Goal: Task Accomplishment & Management: Manage account settings

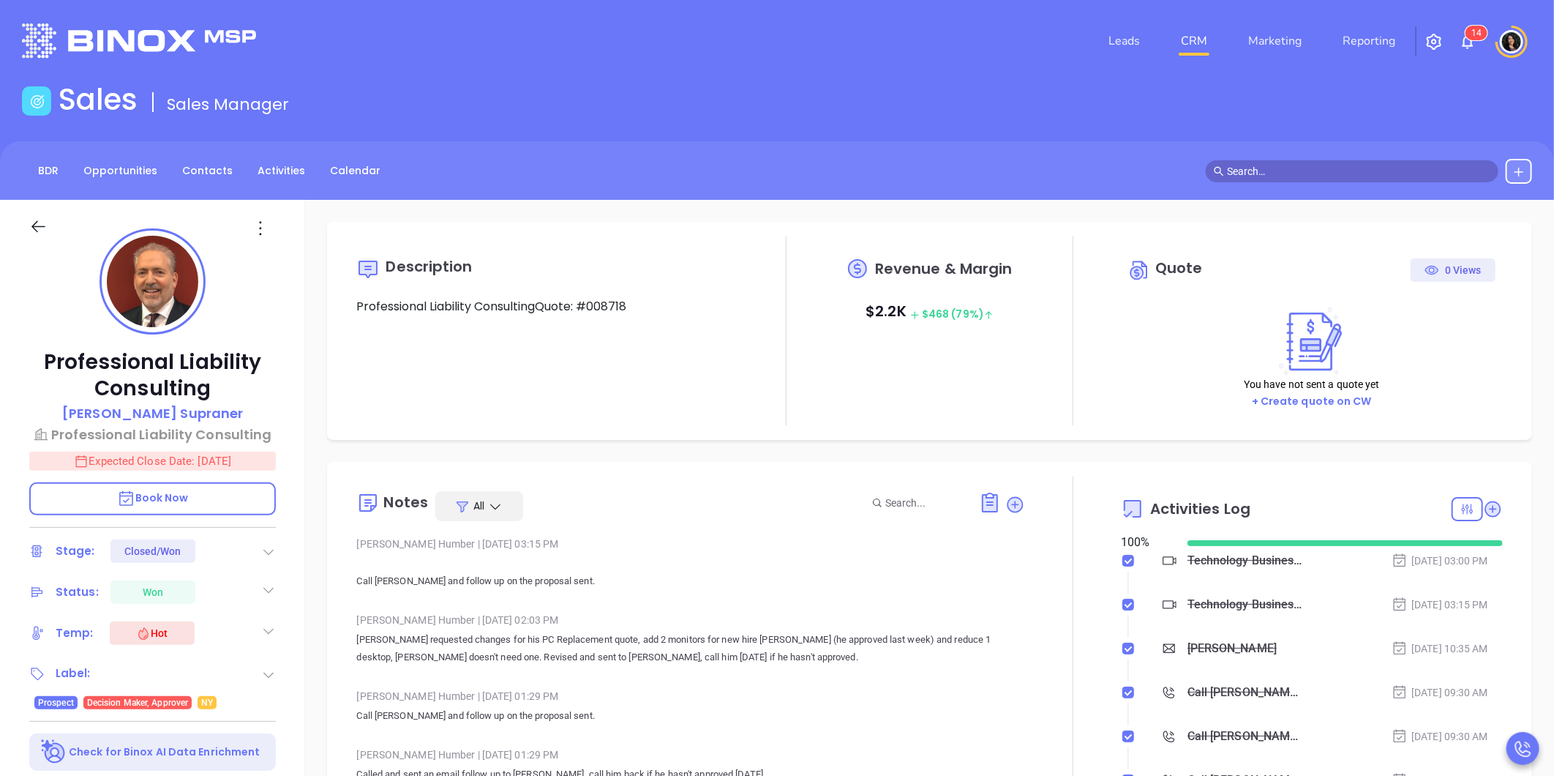
scroll to position [383, 0]
type input "[PERSON_NAME]"
click at [1174, 44] on li "CRM" at bounding box center [1193, 40] width 67 height 29
click at [1190, 42] on link "CRM" at bounding box center [1194, 40] width 38 height 29
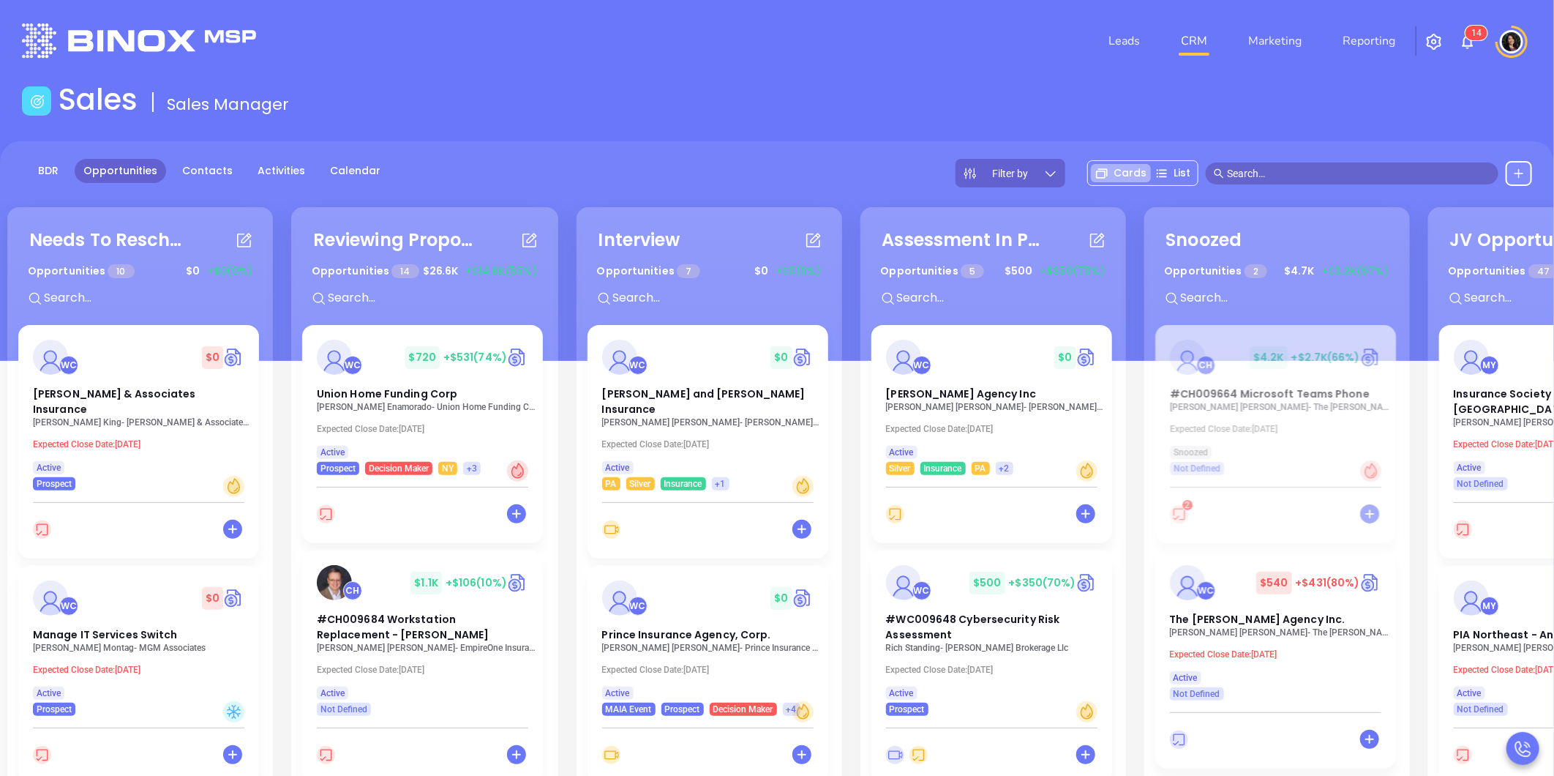
click at [610, 186] on div "BDR Opportunities Contacts Activities Calendar Filter by Cards List" at bounding box center [777, 173] width 1554 height 29
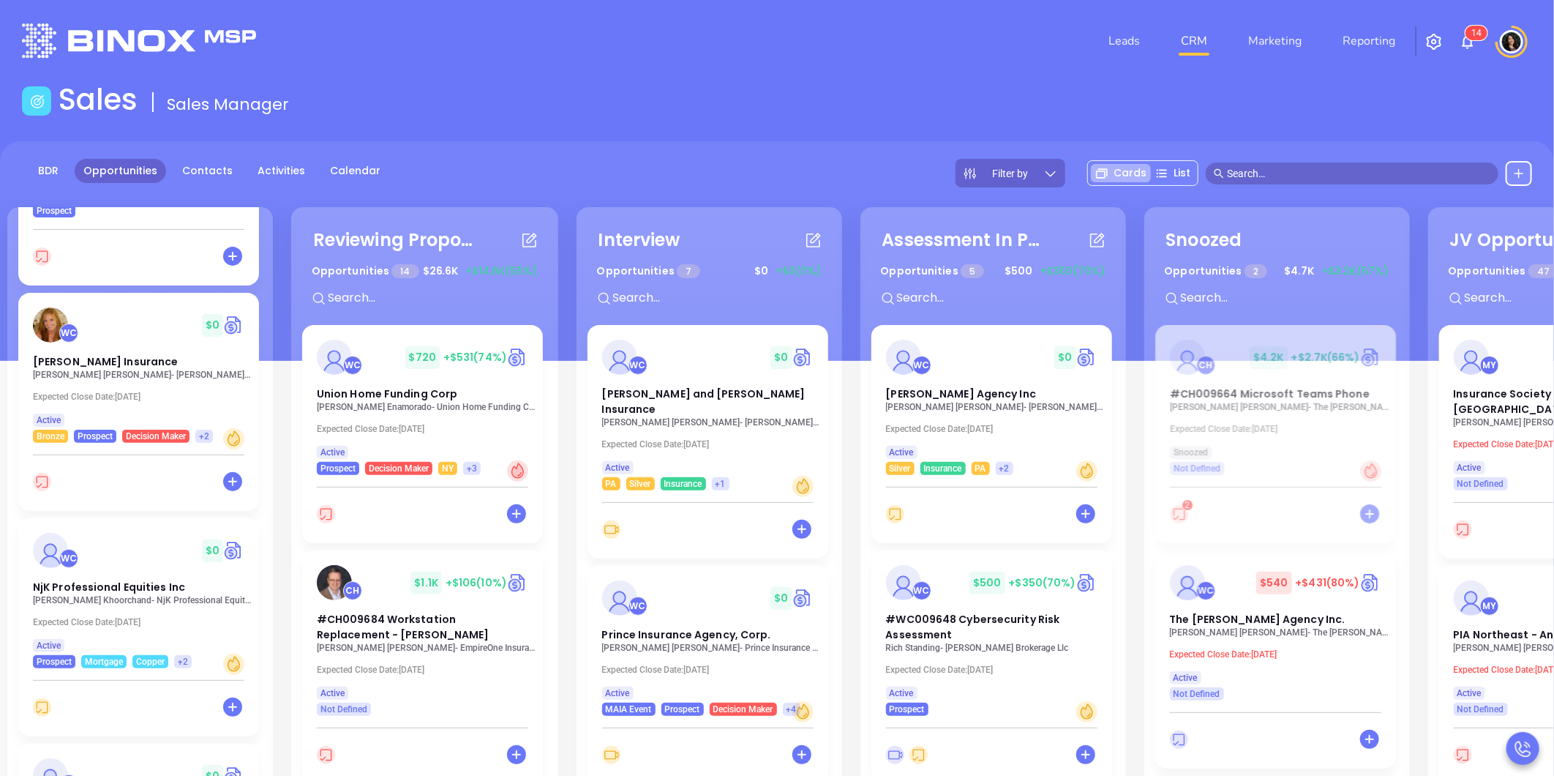
scroll to position [1664, 0]
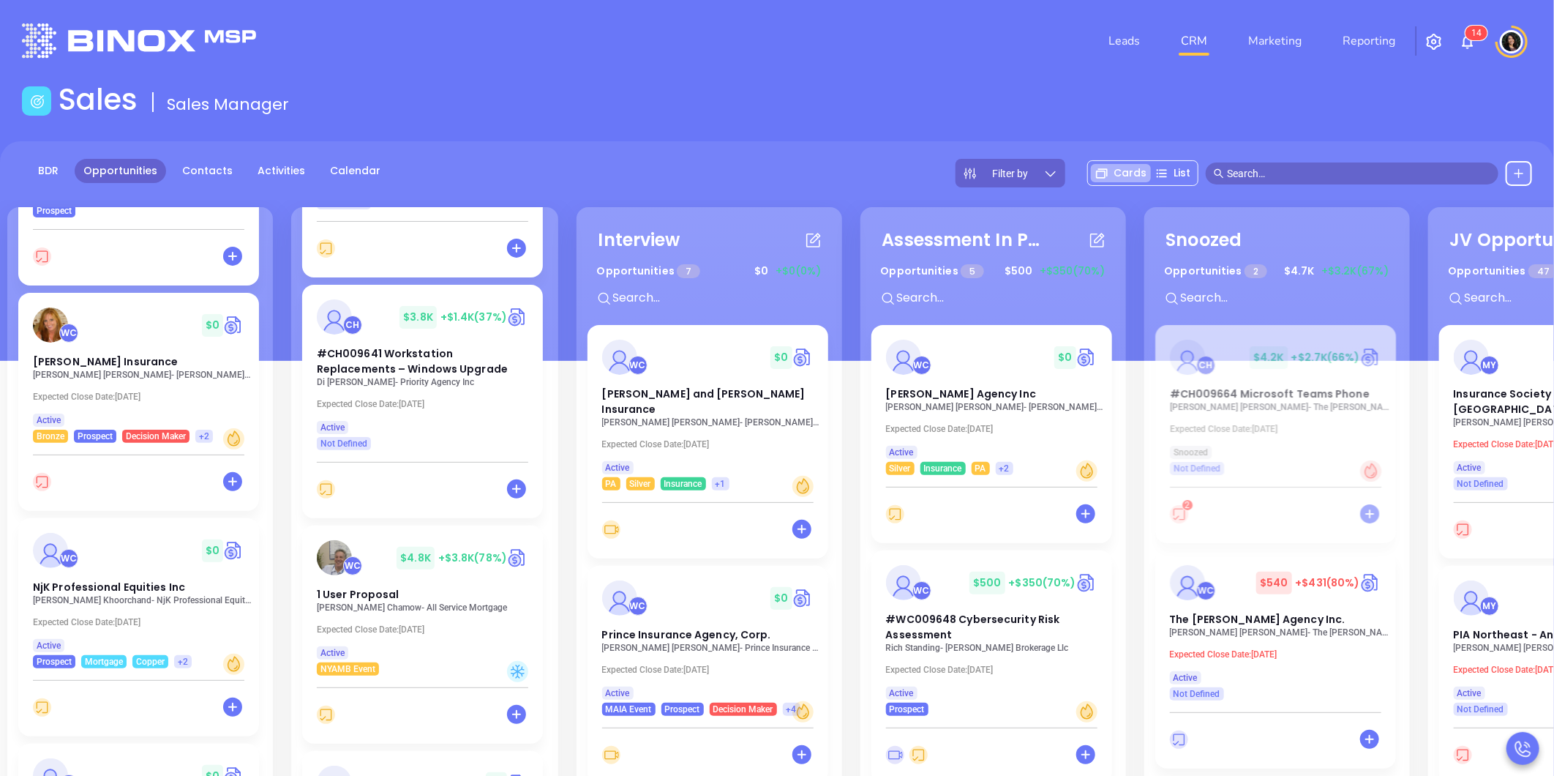
click at [841, 94] on div "Sales Sales Manager" at bounding box center [777, 102] width 1528 height 41
click at [1252, 185] on div "Filter by Cards List" at bounding box center [1244, 173] width 577 height 29
click at [1246, 177] on input "text" at bounding box center [1358, 173] width 263 height 16
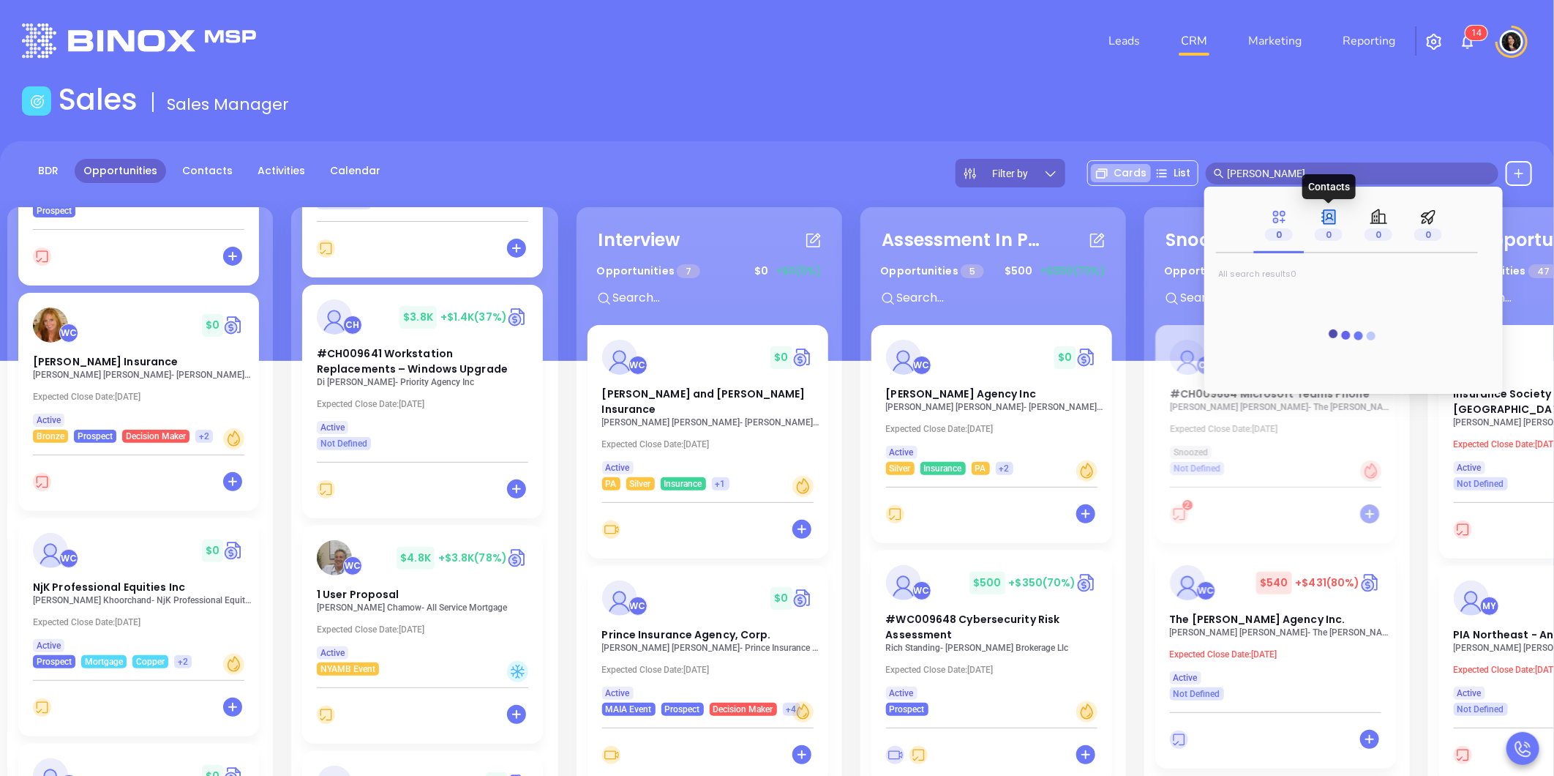
click at [1336, 232] on span "0" at bounding box center [1329, 234] width 28 height 12
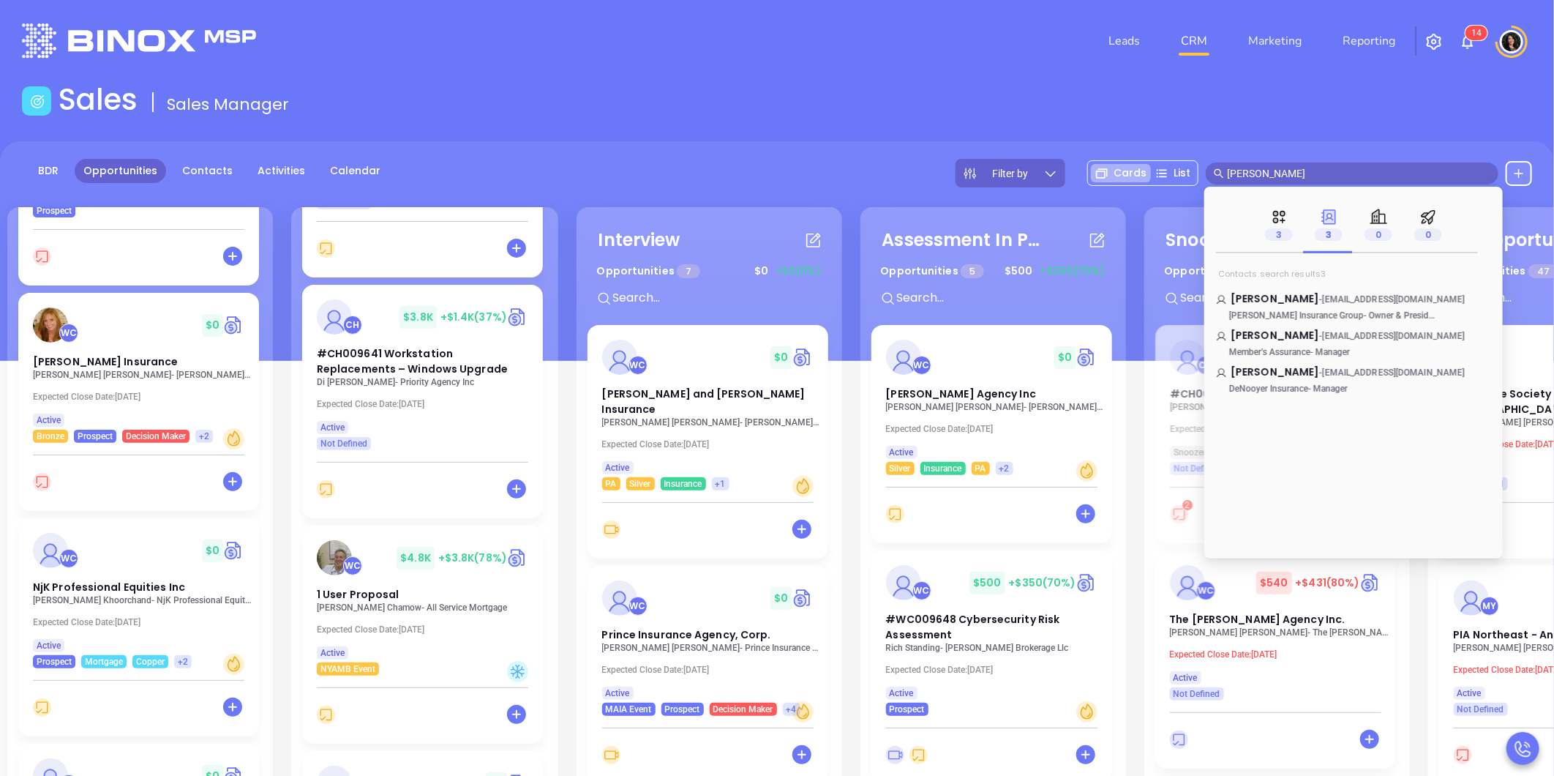
drag, startPoint x: 1252, startPoint y: 169, endPoint x: 1151, endPoint y: 180, distance: 101.6
click at [1151, 180] on div "Filter by Cards List [PERSON_NAME]" at bounding box center [1244, 173] width 577 height 29
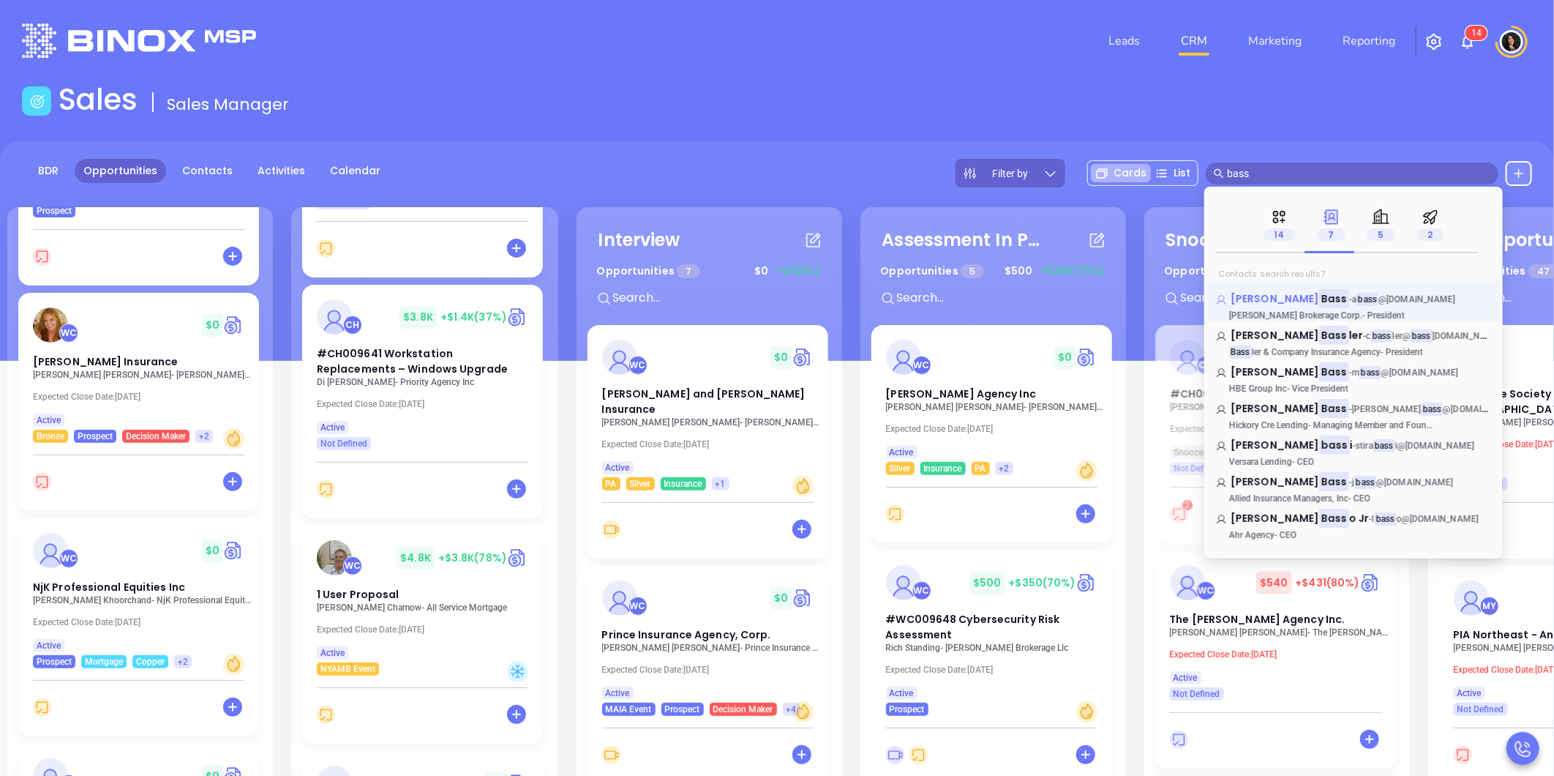
type input "bass"
click at [1357, 304] on mark "bass" at bounding box center [1368, 300] width 22 height 14
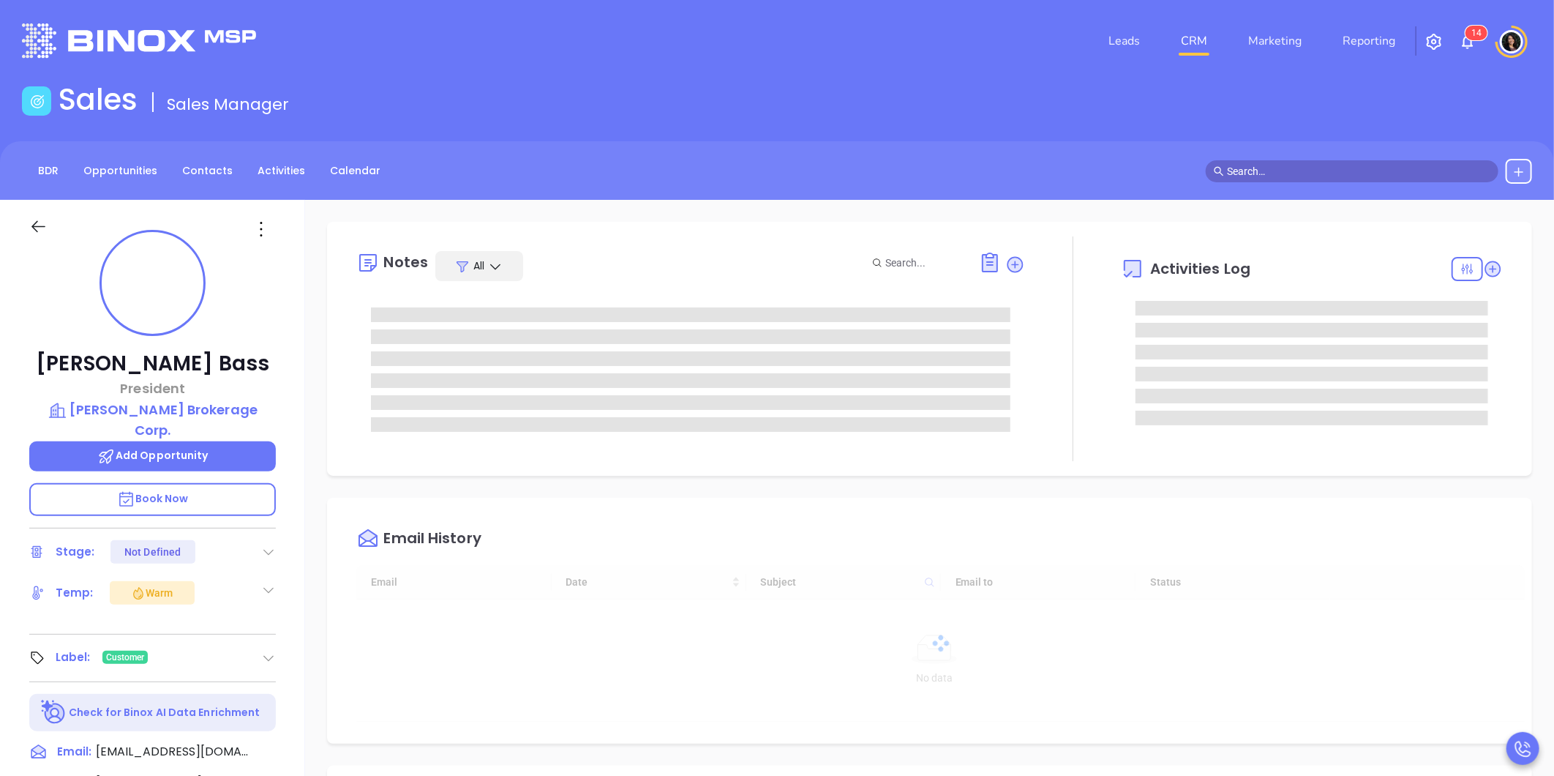
type input "[DATE]"
type input "[PERSON_NAME]"
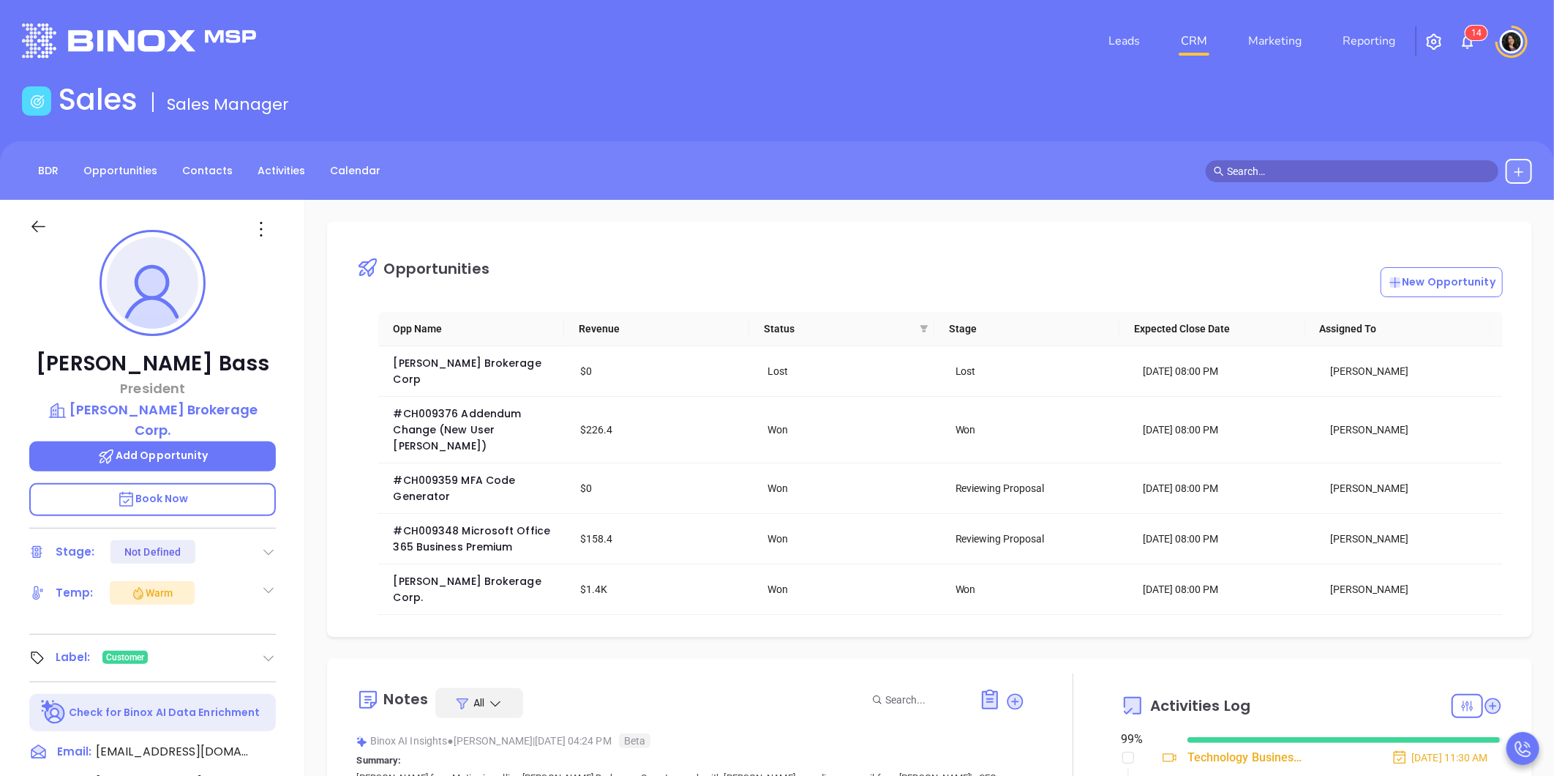
click at [375, 607] on div "Opportunities New Opportunity Opp Name Revenue Status Stage Expected Close Date…" at bounding box center [929, 429] width 1205 height 415
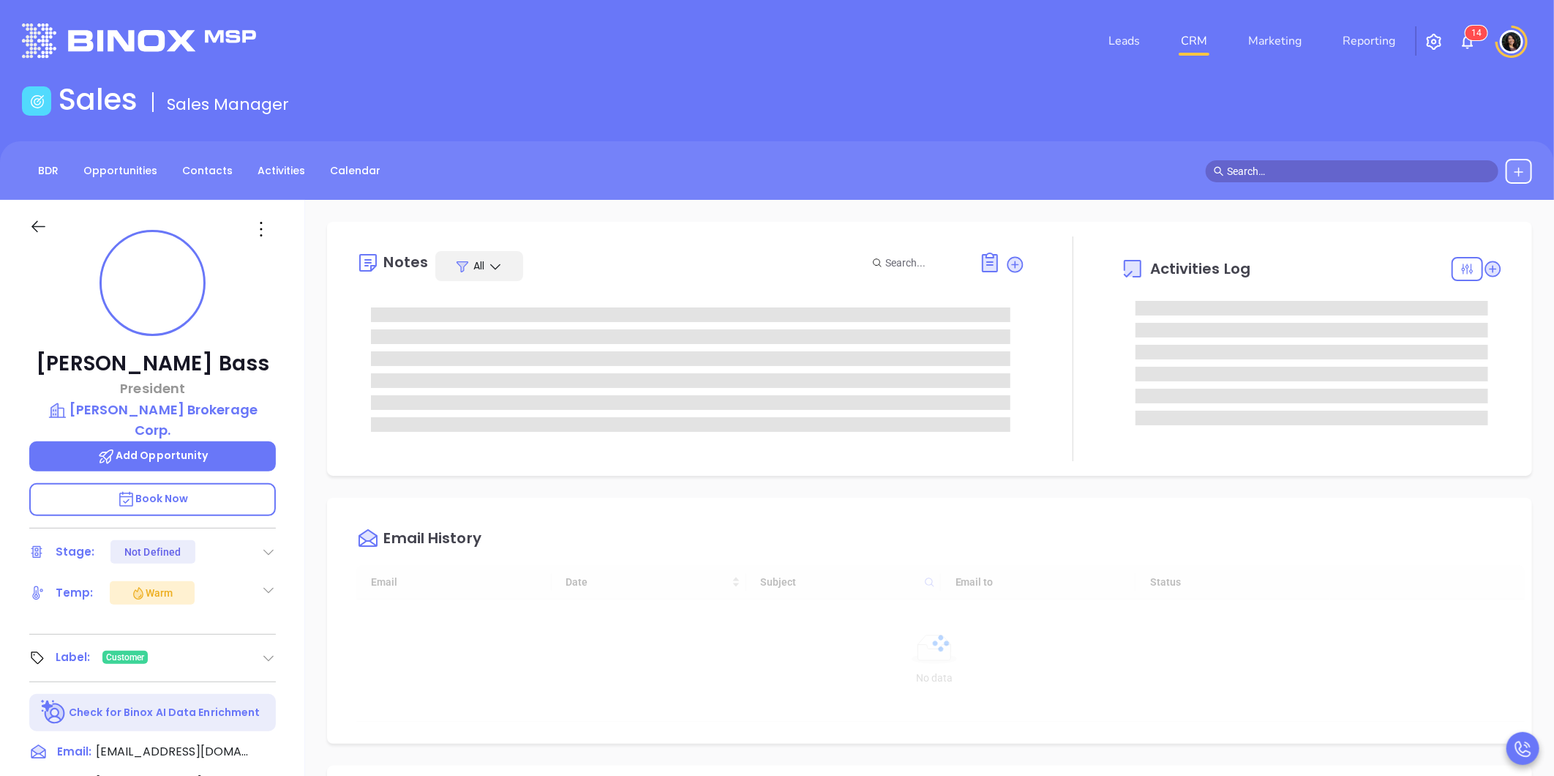
type input "[DATE]"
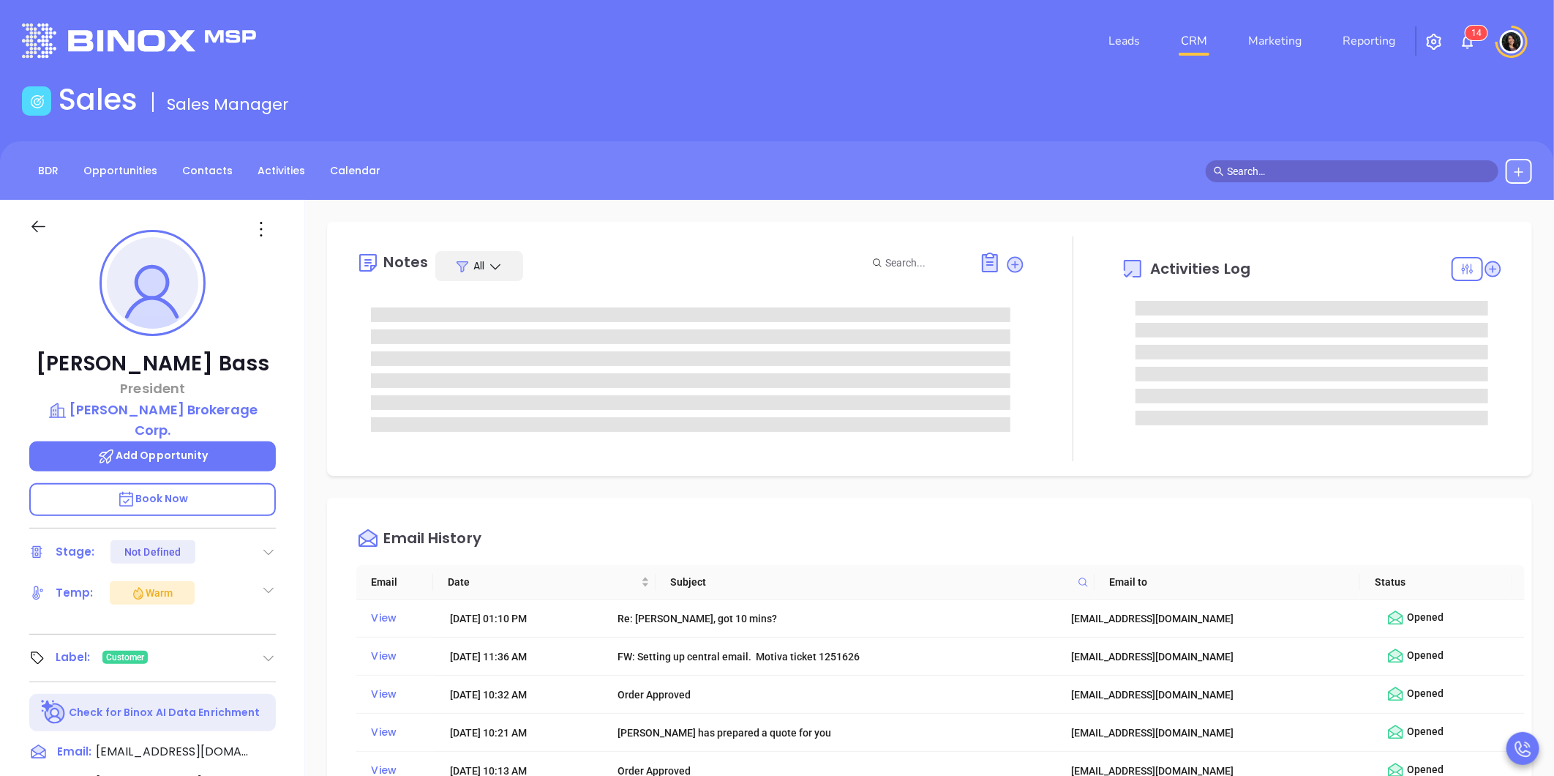
type input "[PERSON_NAME]"
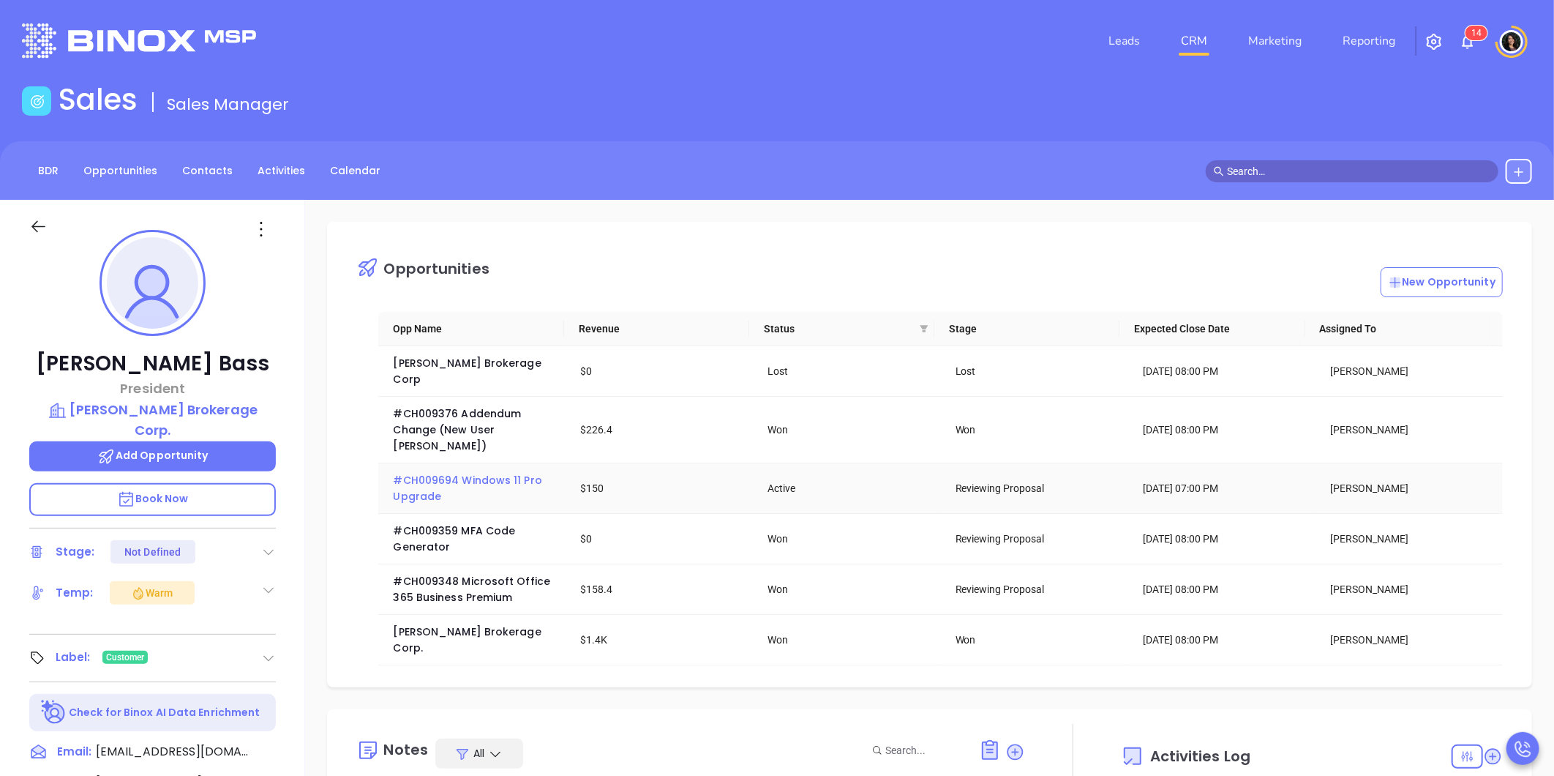
click at [443, 473] on span "#CH009694 Windows 11 Pro Upgrade" at bounding box center [469, 488] width 152 height 31
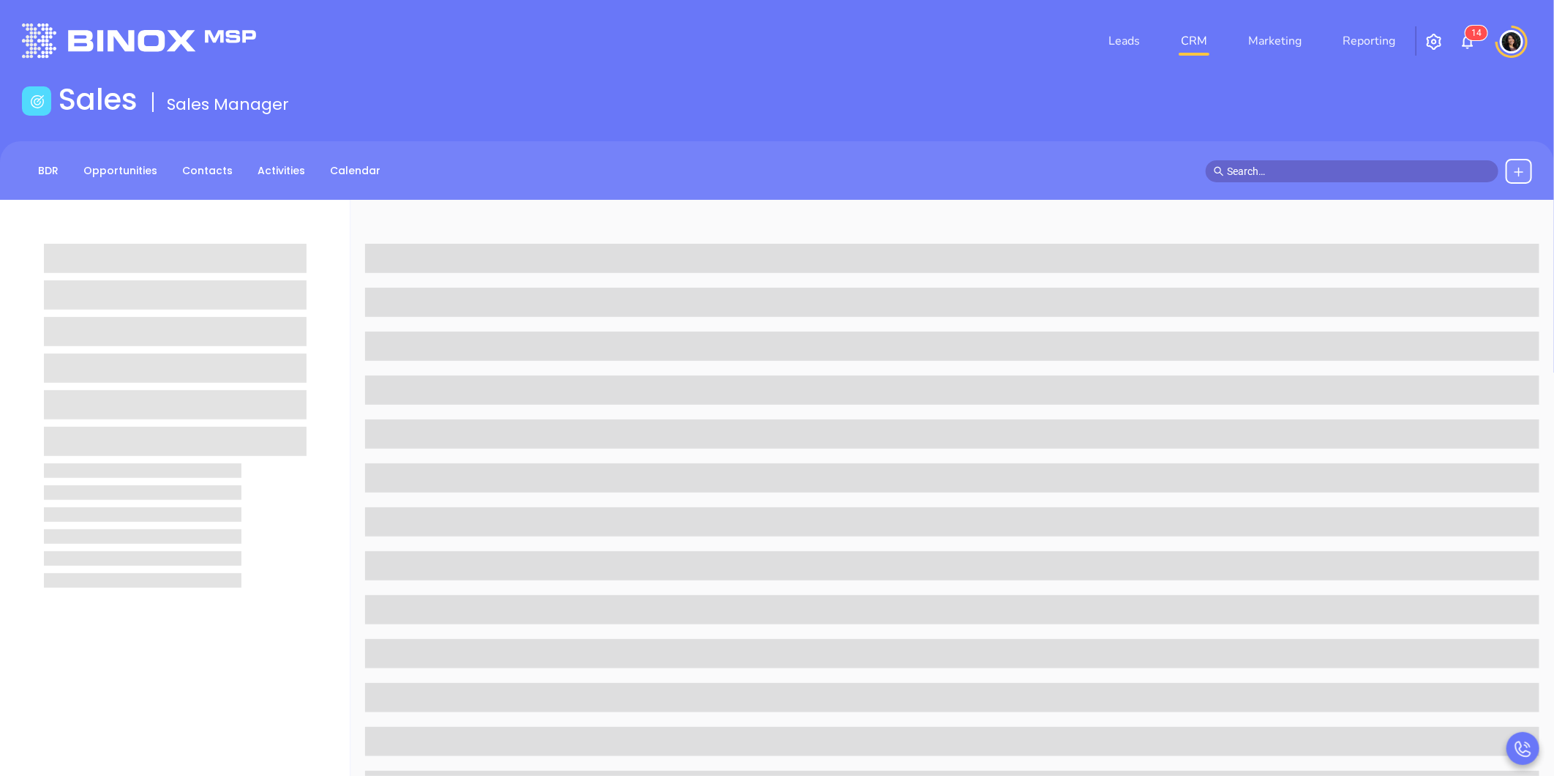
click at [502, 102] on div "Sales Sales Manager" at bounding box center [777, 102] width 1528 height 41
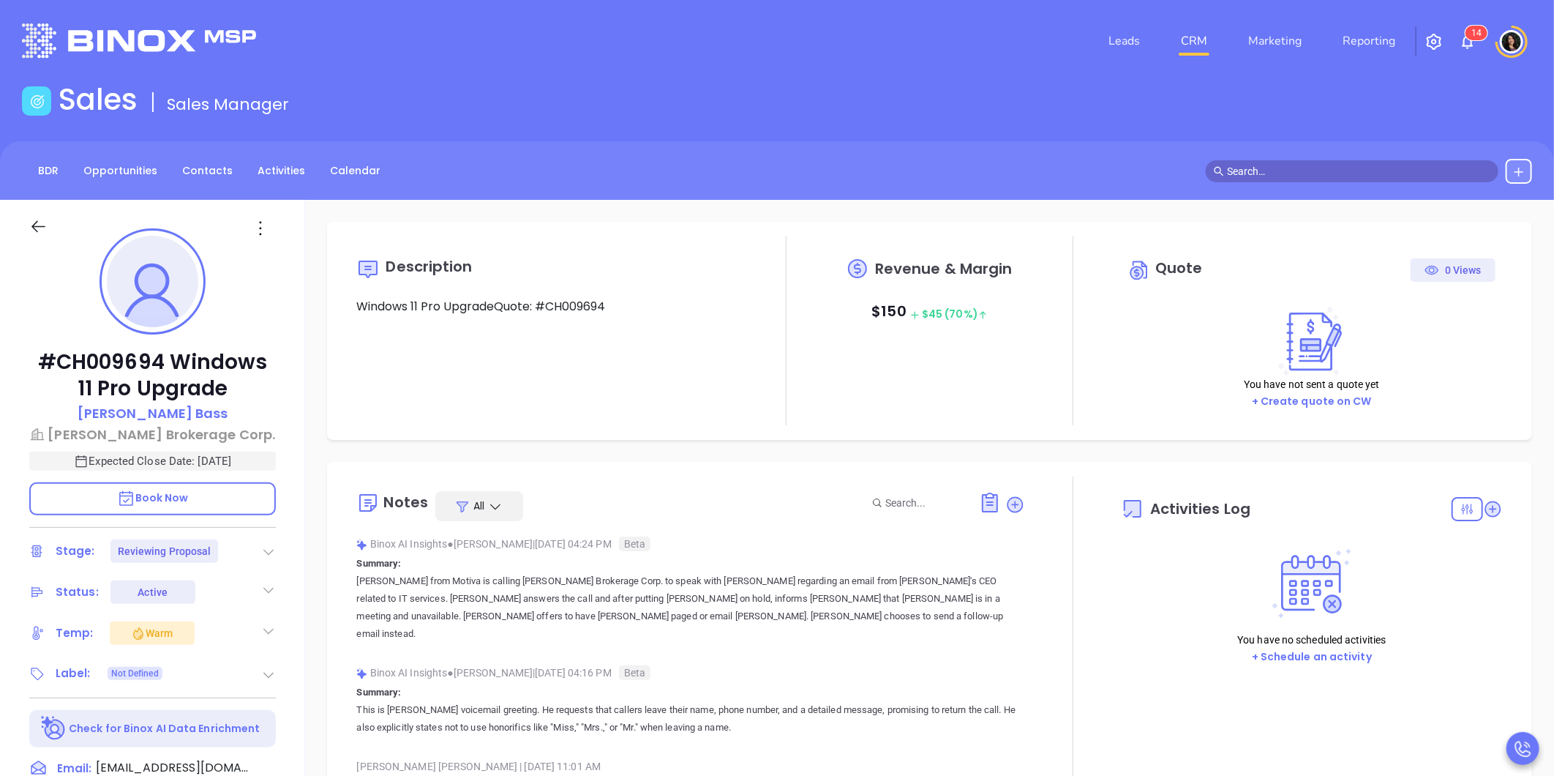
type input "[DATE]"
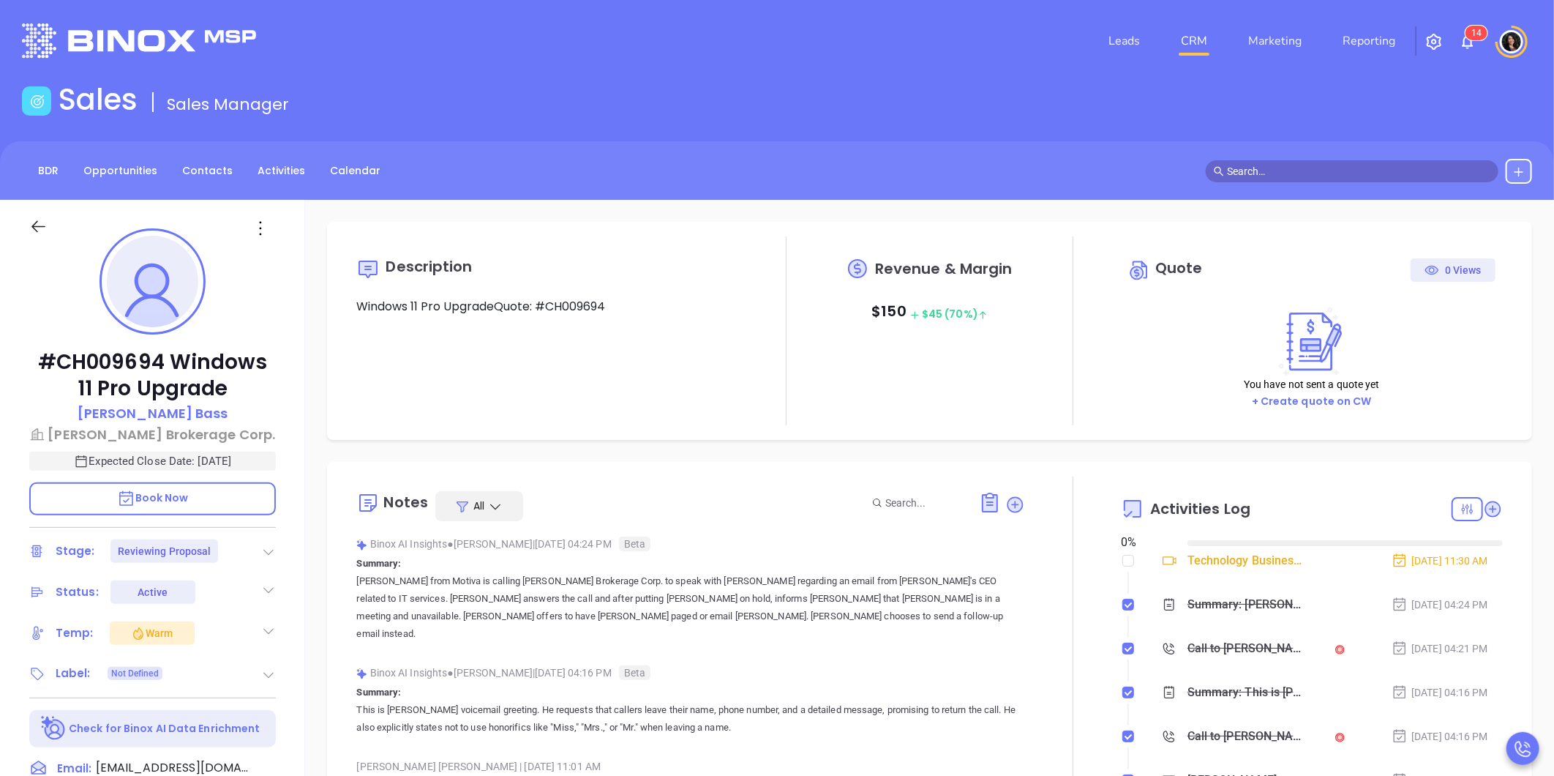
scroll to position [383, 0]
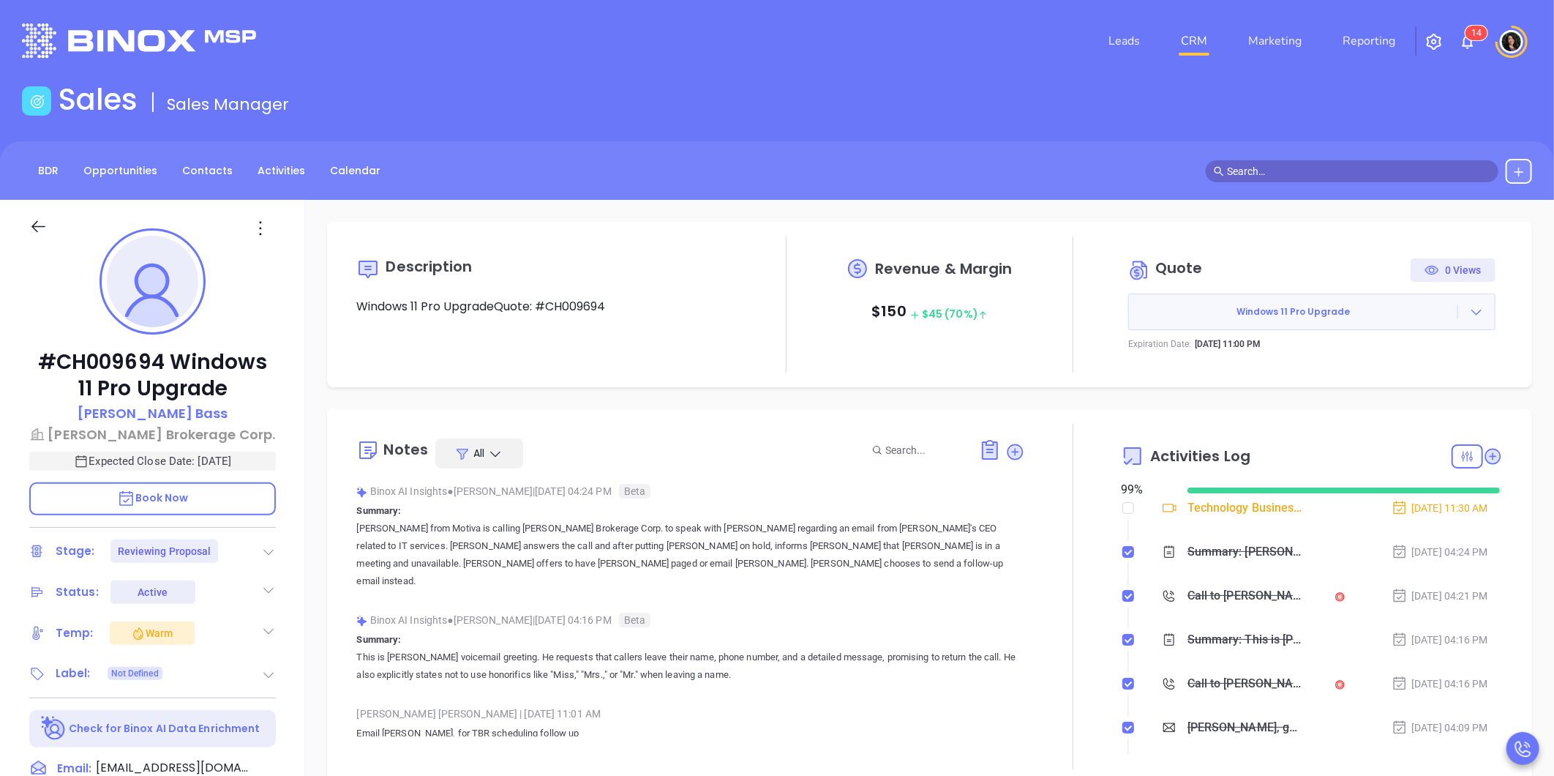
type input "[PERSON_NAME]"
click at [1211, 47] on link "CRM" at bounding box center [1194, 40] width 38 height 29
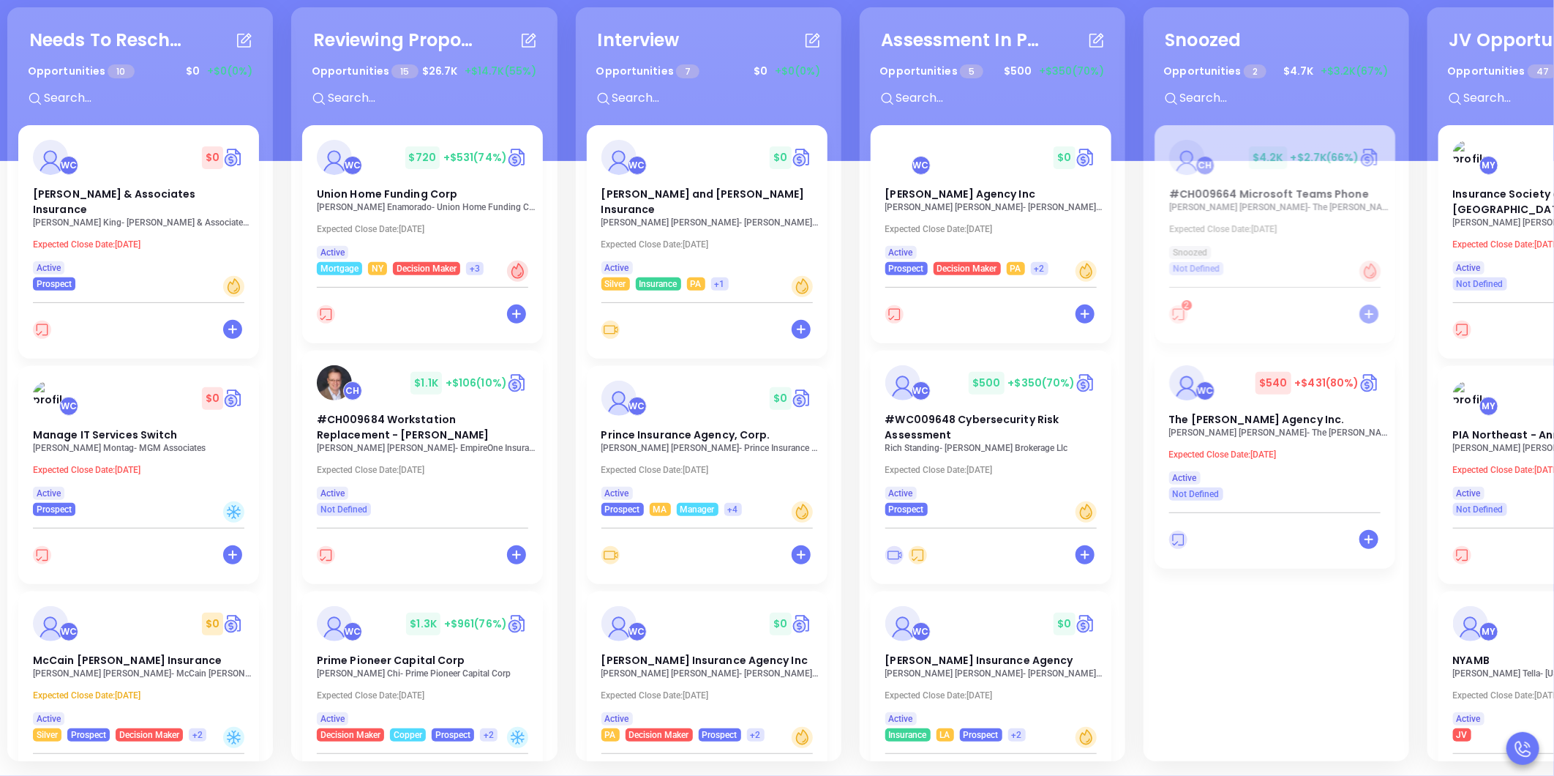
scroll to position [200, 0]
click at [400, 428] on span "#CH009684 Workstation Replacement - [PERSON_NAME]" at bounding box center [403, 427] width 173 height 30
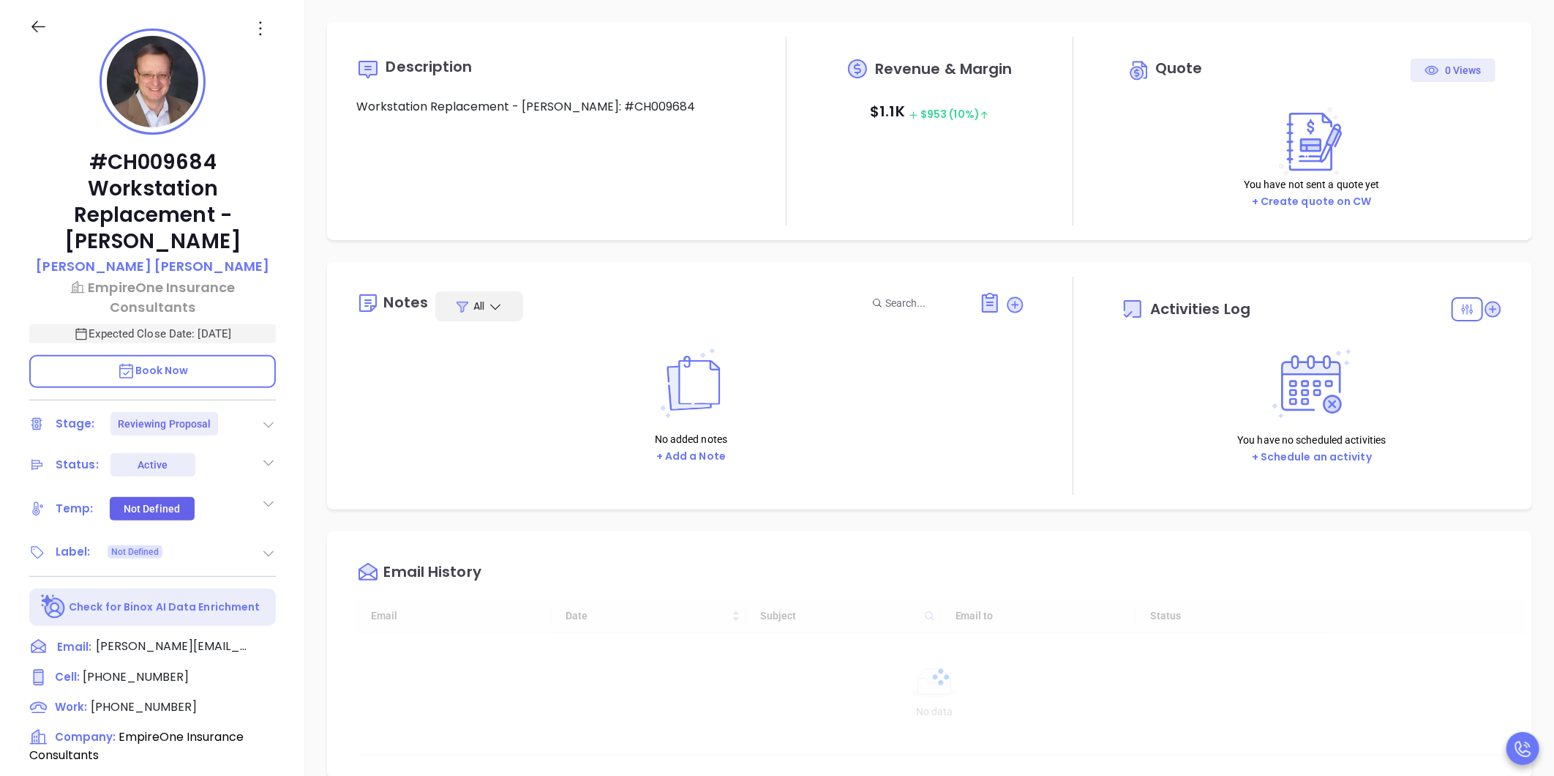
type input "[DATE]"
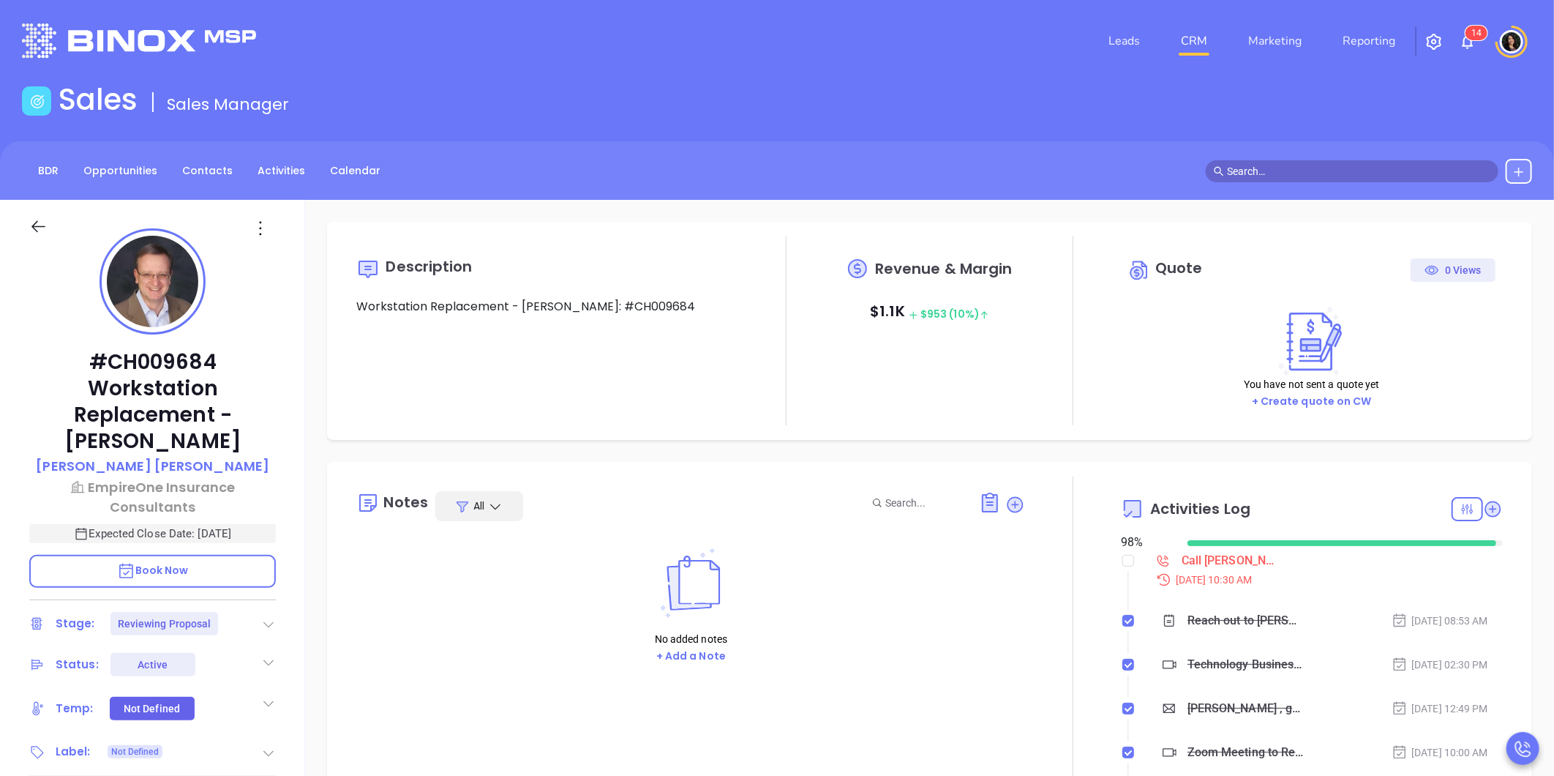
scroll to position [425, 0]
click at [1215, 567] on div "Call Alan J. to follow up - Alan J. Czaplicki" at bounding box center [1231, 561] width 99 height 22
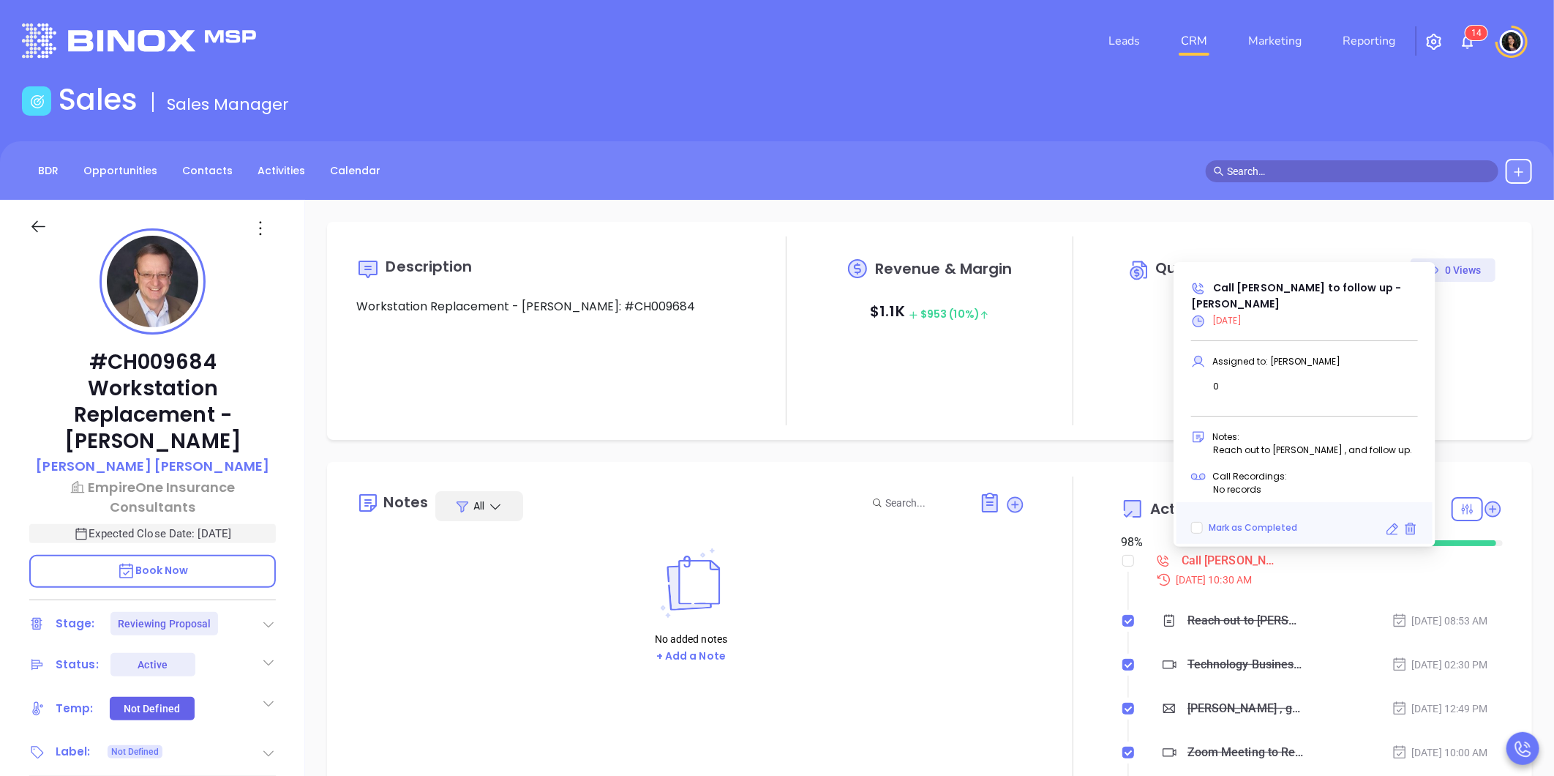
type input "[PERSON_NAME]"
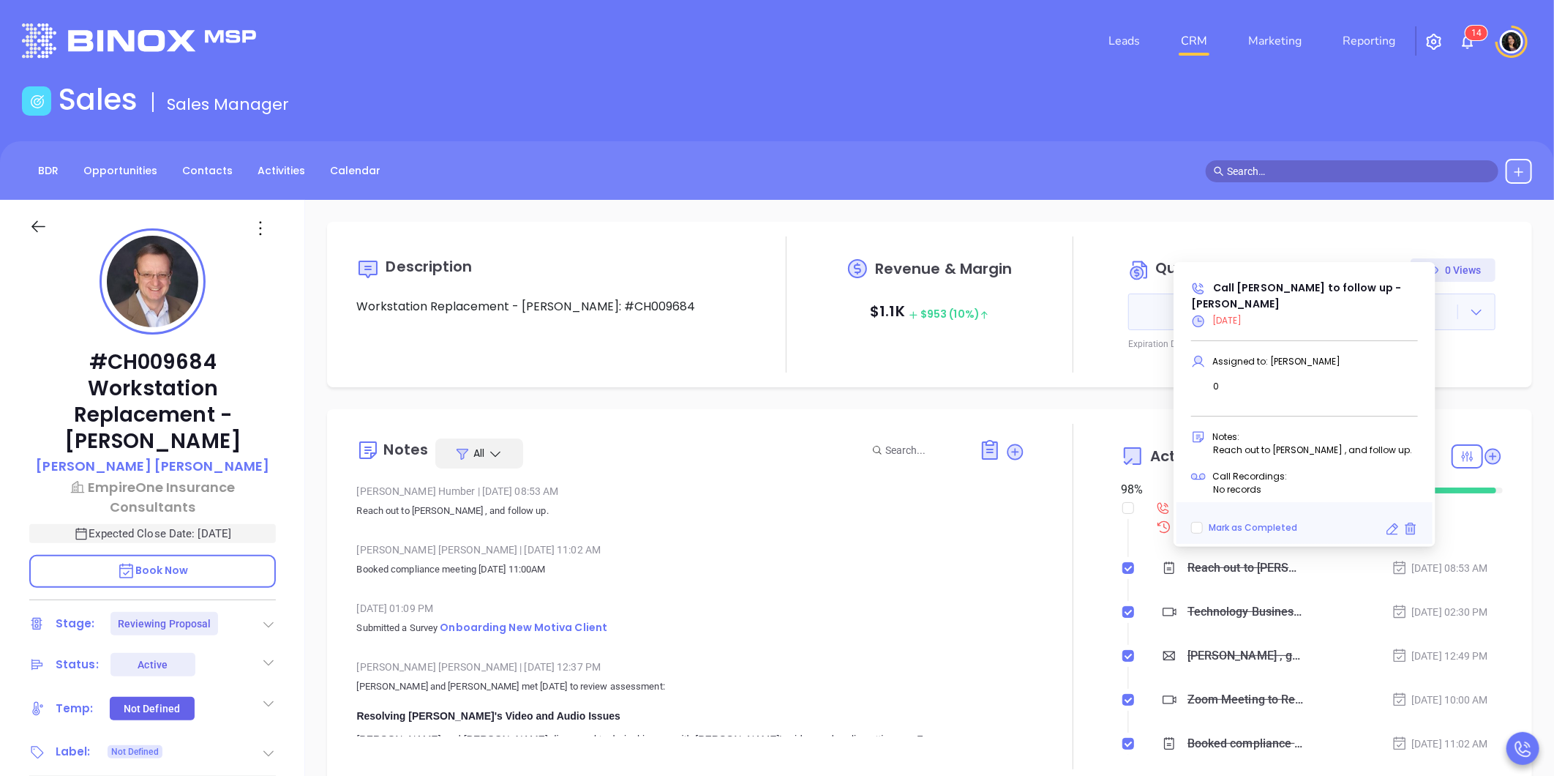
click at [1398, 531] on icon at bounding box center [1392, 529] width 15 height 15
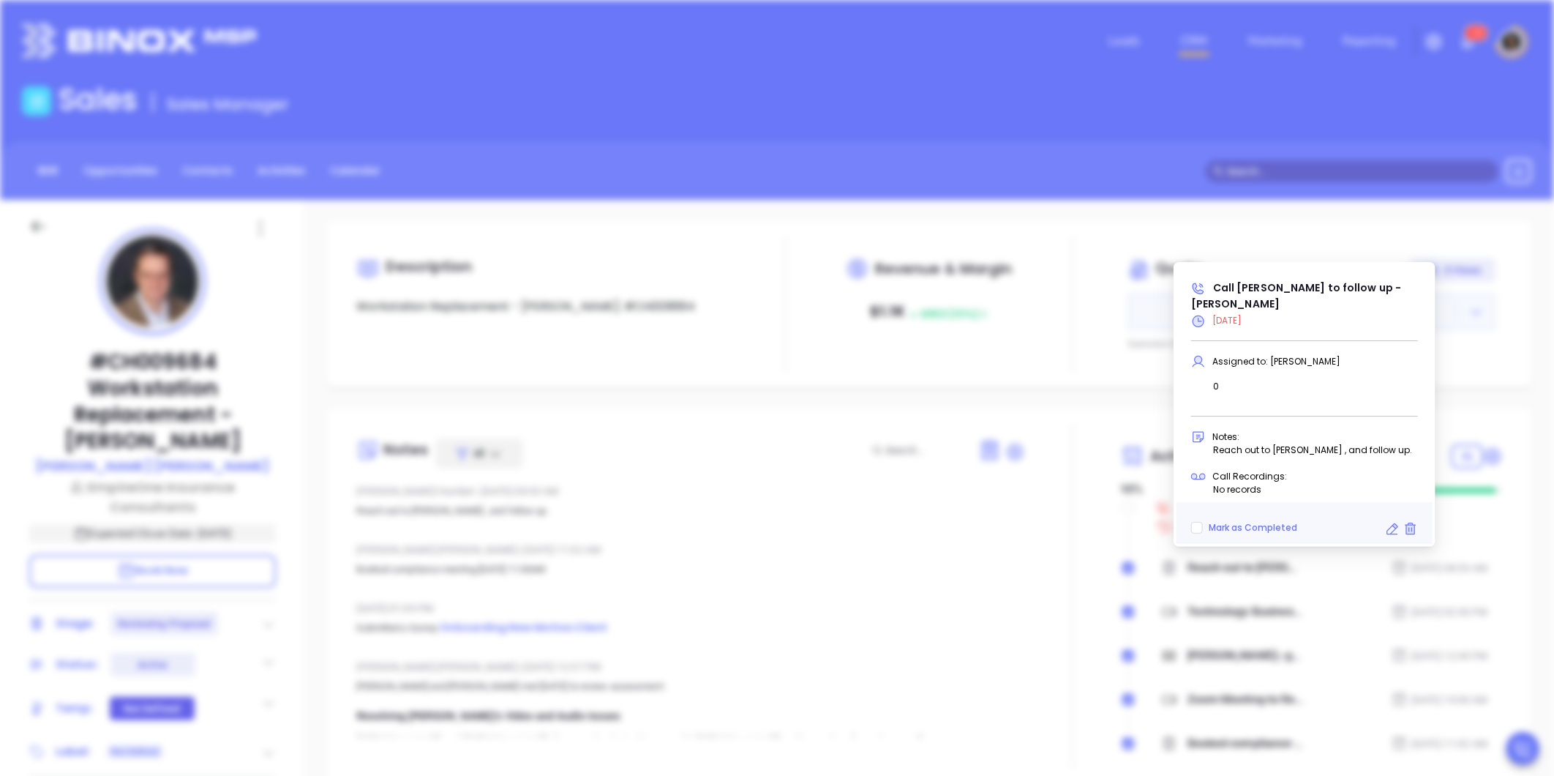
type input "10/06/2025"
type input "Call Alan J. to follow up - Alan J. Czaplicki"
type input "Call"
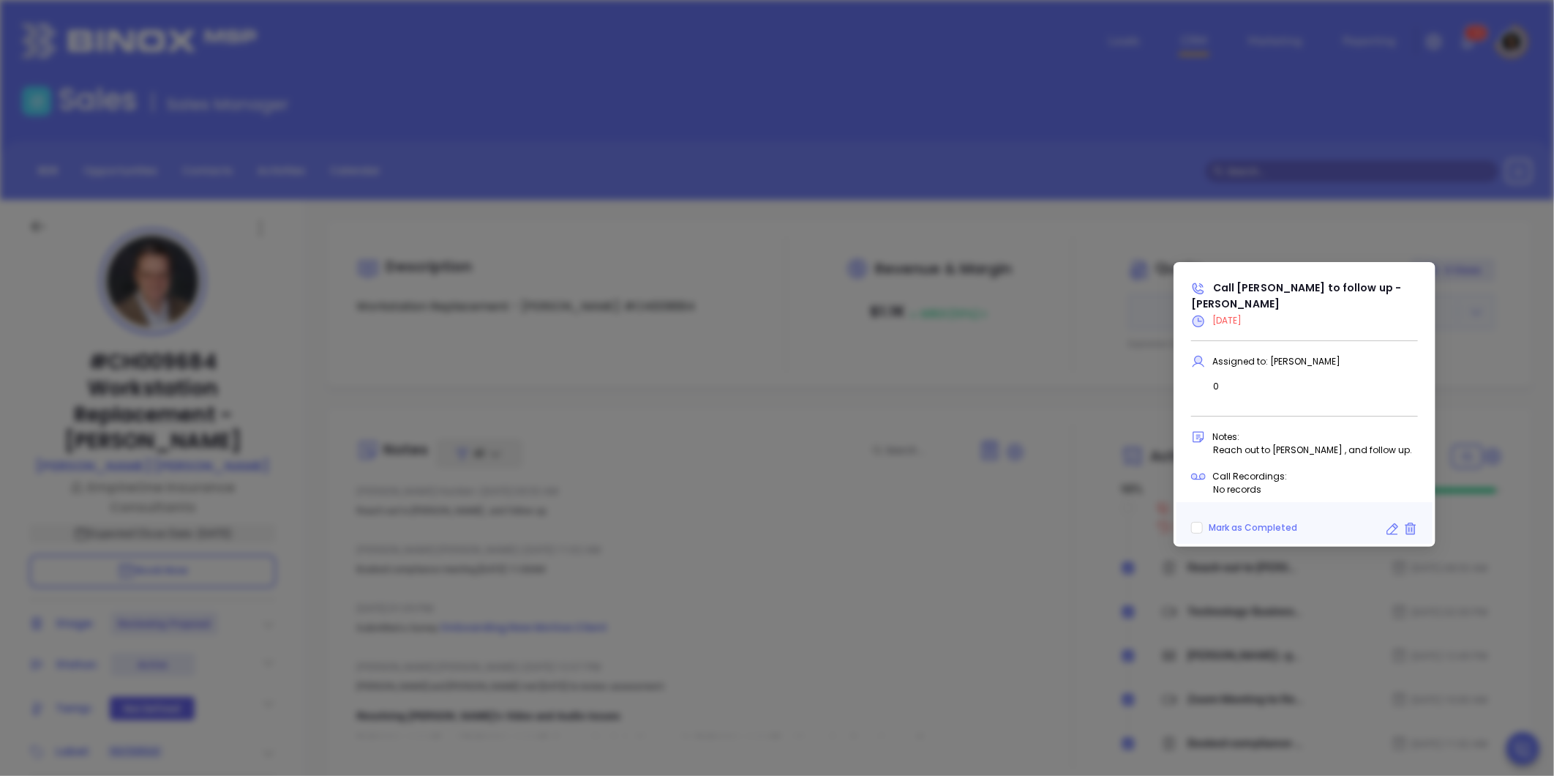
scroll to position [426, 0]
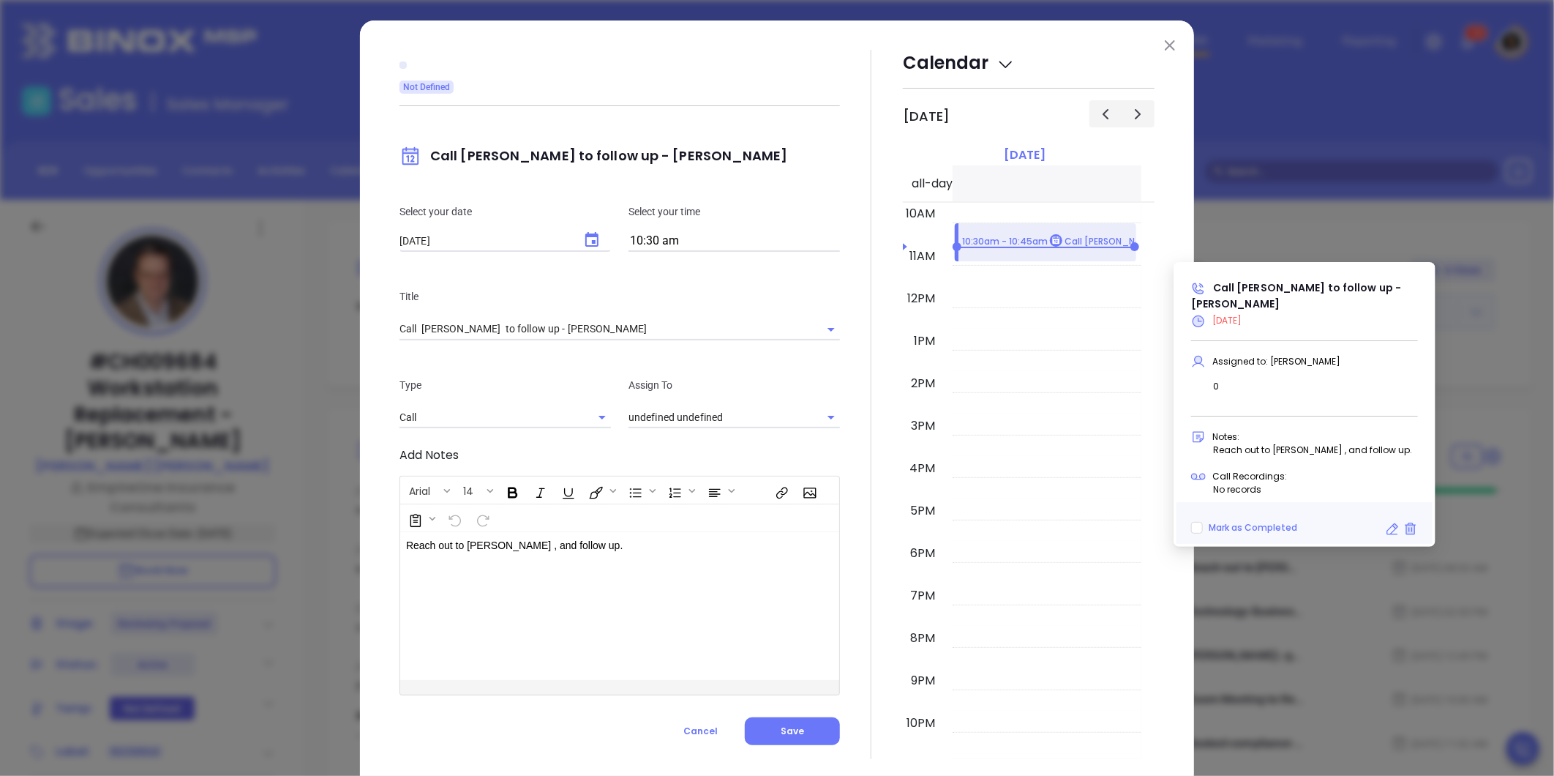
type input "[PERSON_NAME]"
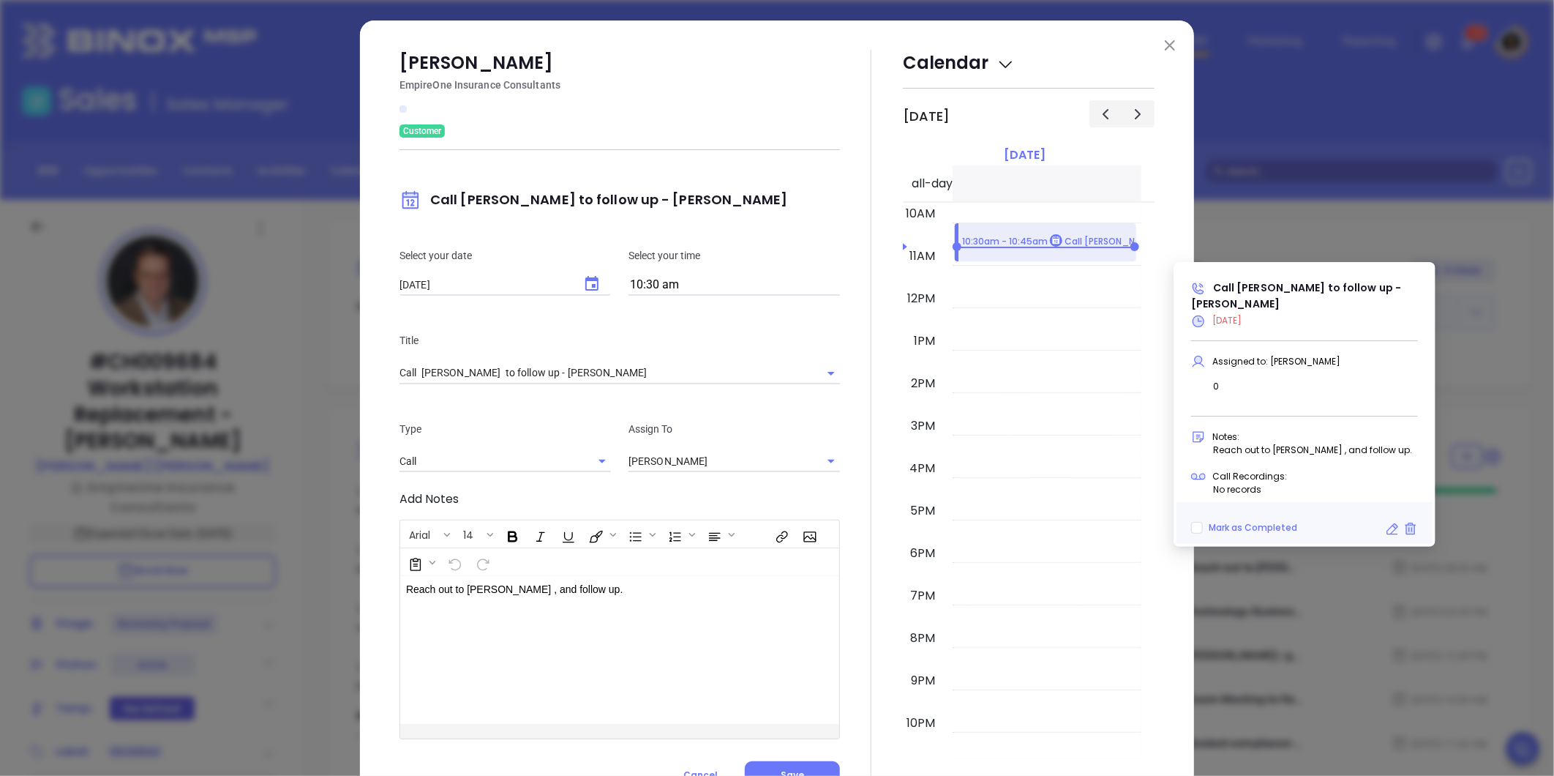
click at [654, 241] on div "Select your date 10/06/2025 ​ Select your time 10:30 am" at bounding box center [620, 271] width 458 height 85
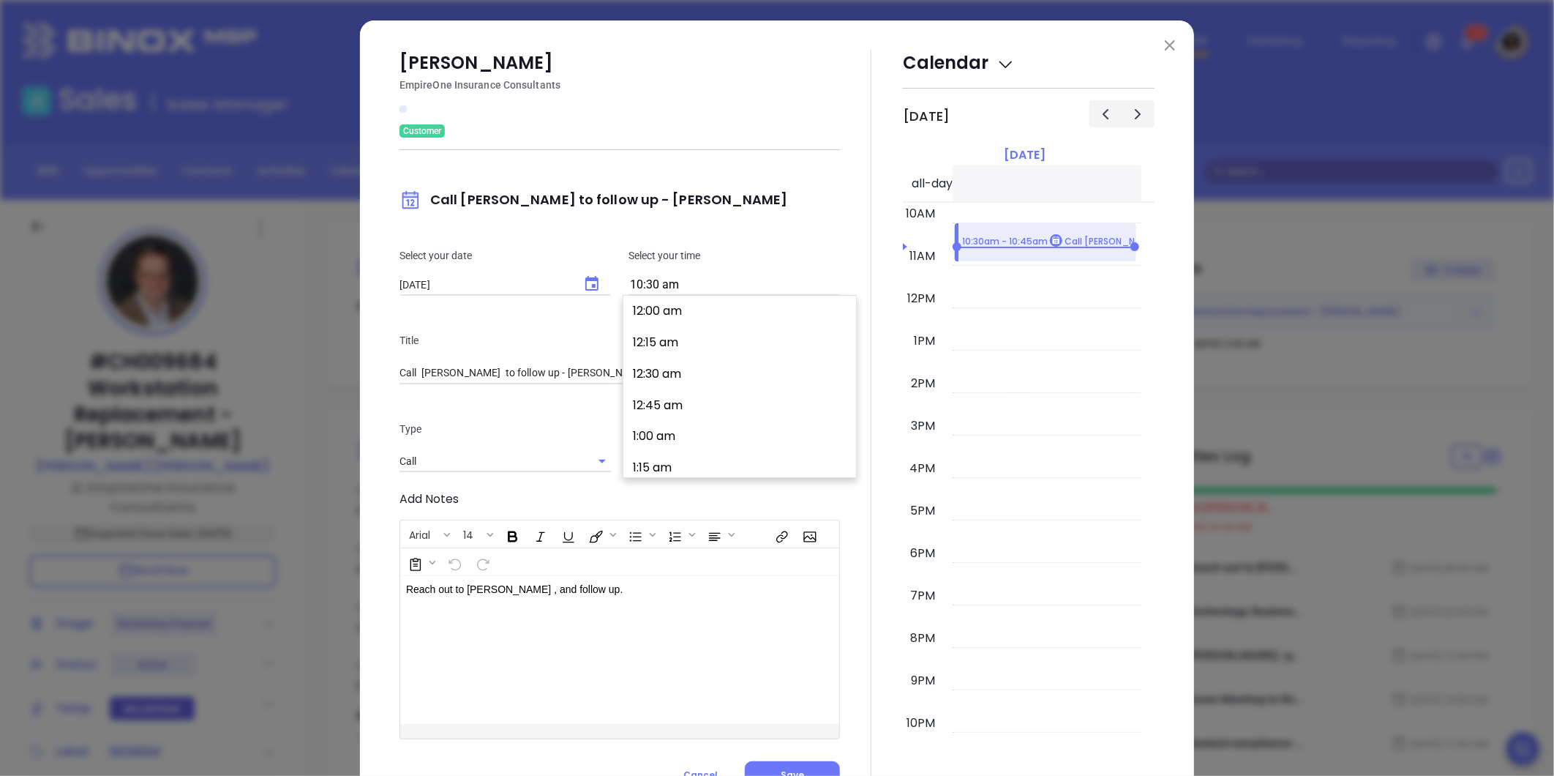
click at [674, 284] on input "10:30 am" at bounding box center [734, 285] width 211 height 20
click at [670, 457] on button "2:00 pm" at bounding box center [742, 451] width 227 height 31
type input "2:00 pm"
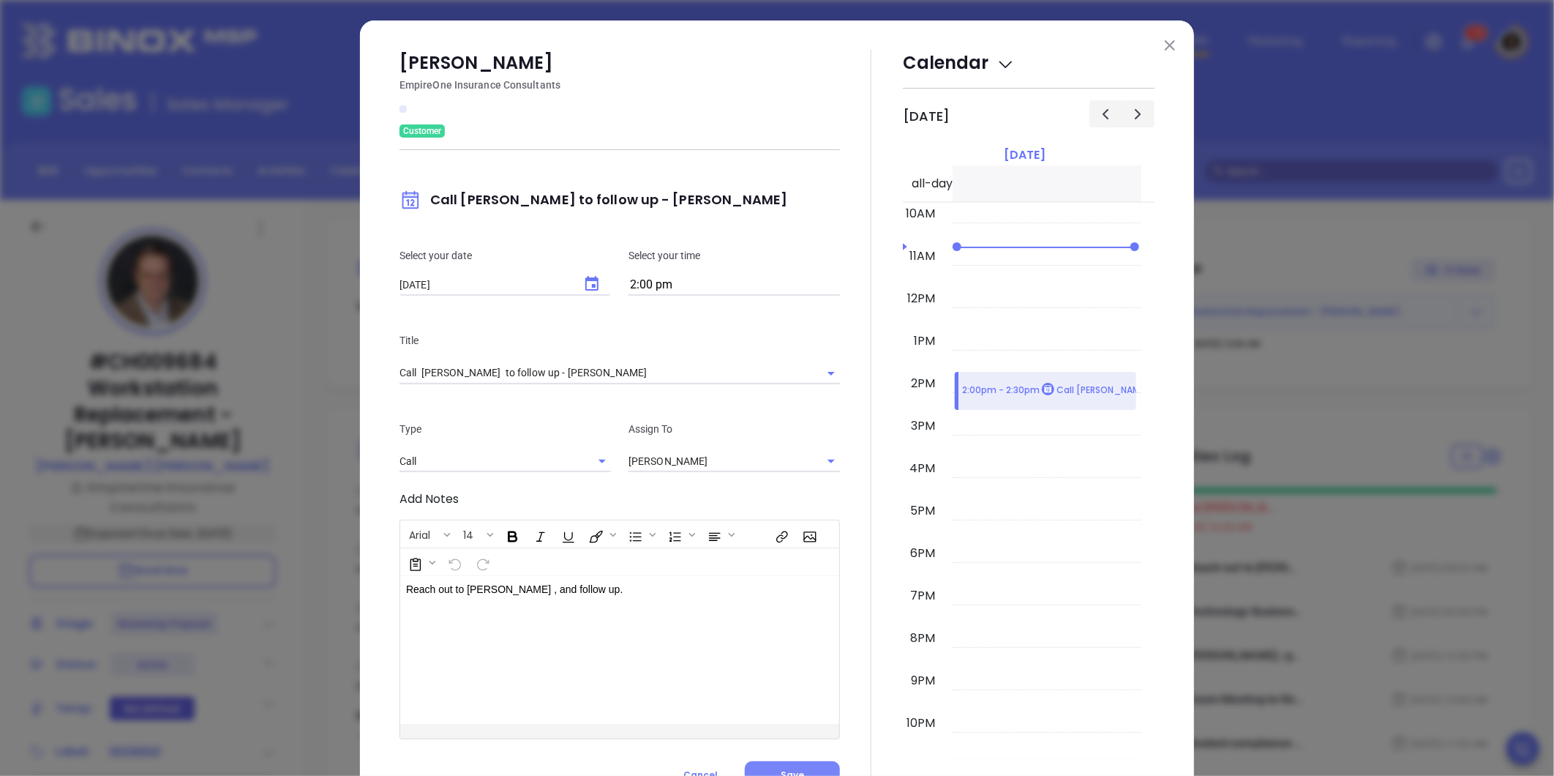
click at [784, 770] on span "Save" at bounding box center [792, 774] width 23 height 12
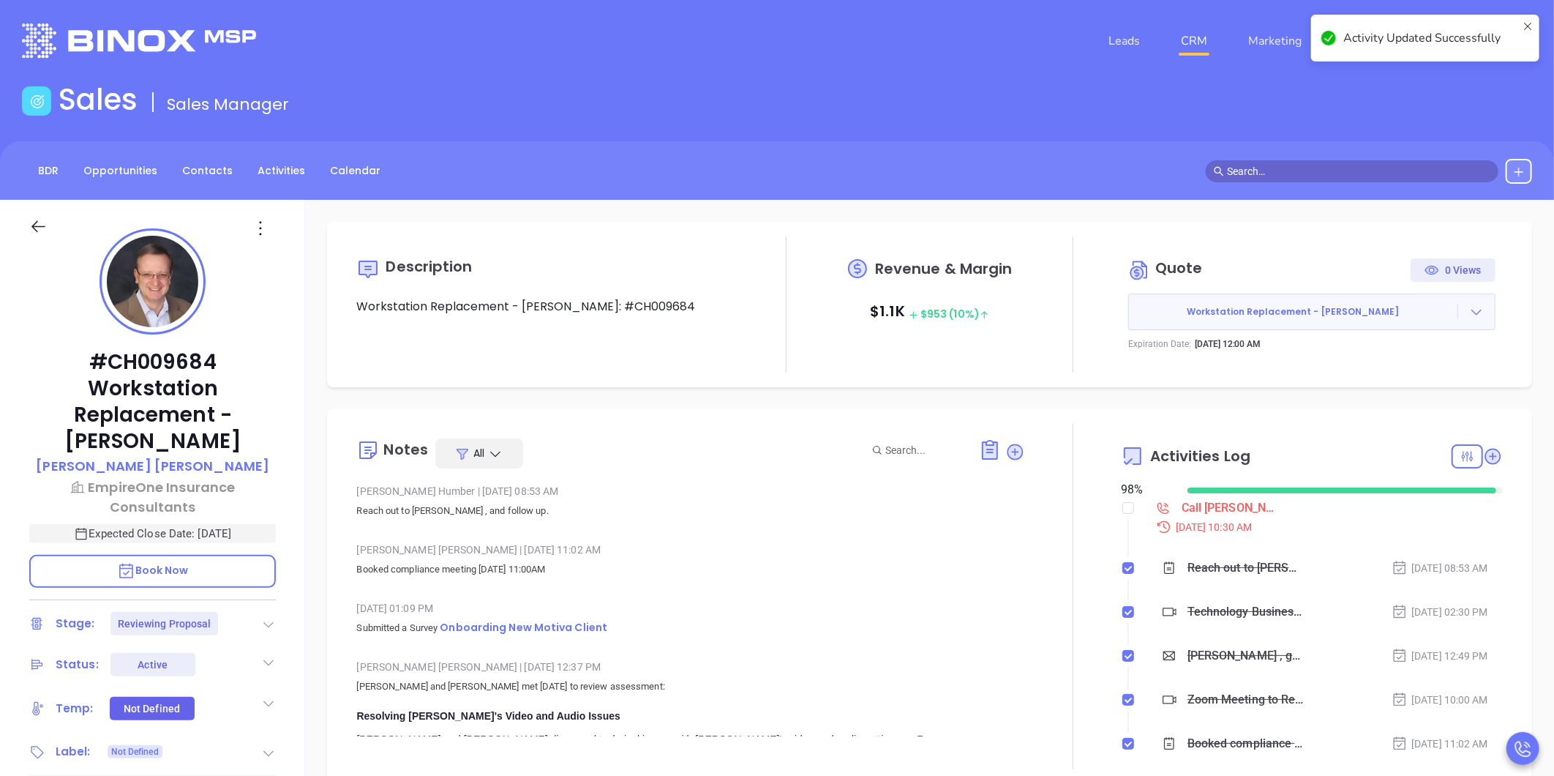
click at [1190, 37] on link "CRM" at bounding box center [1194, 40] width 38 height 29
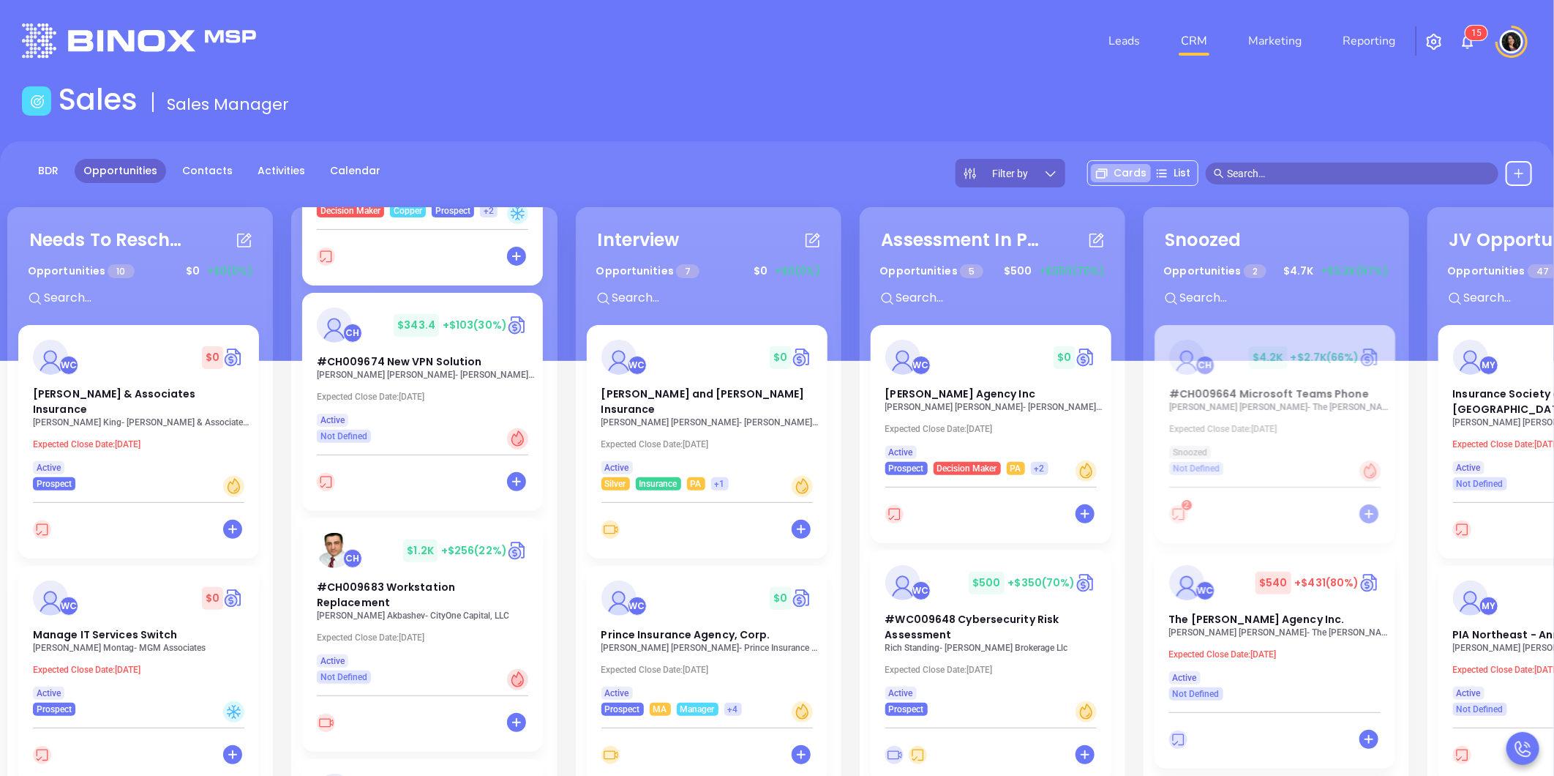
scroll to position [487, 0]
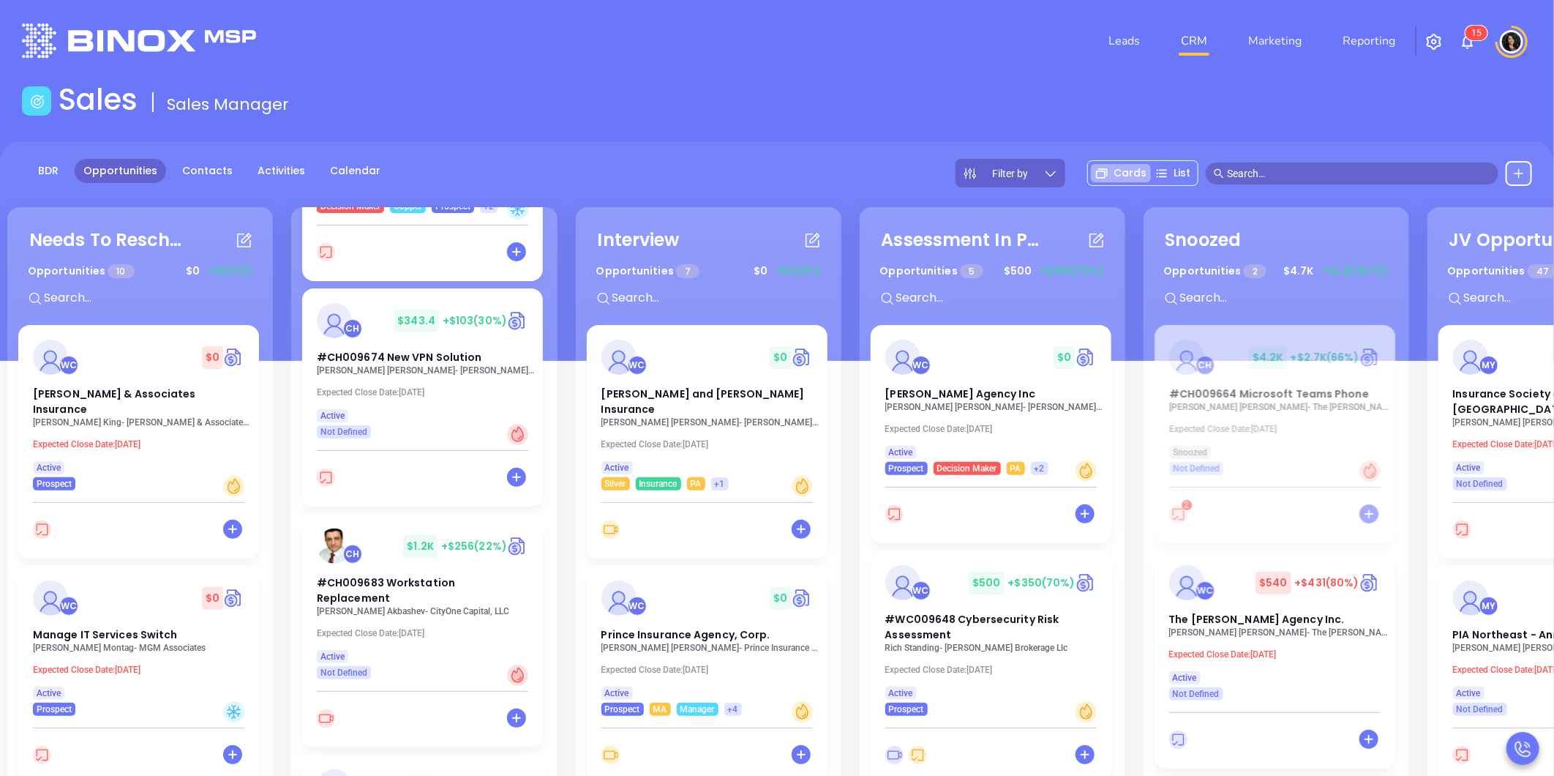
click at [403, 606] on p "Mike Akbashev - CityOne Capital, LLC" at bounding box center [427, 611] width 220 height 10
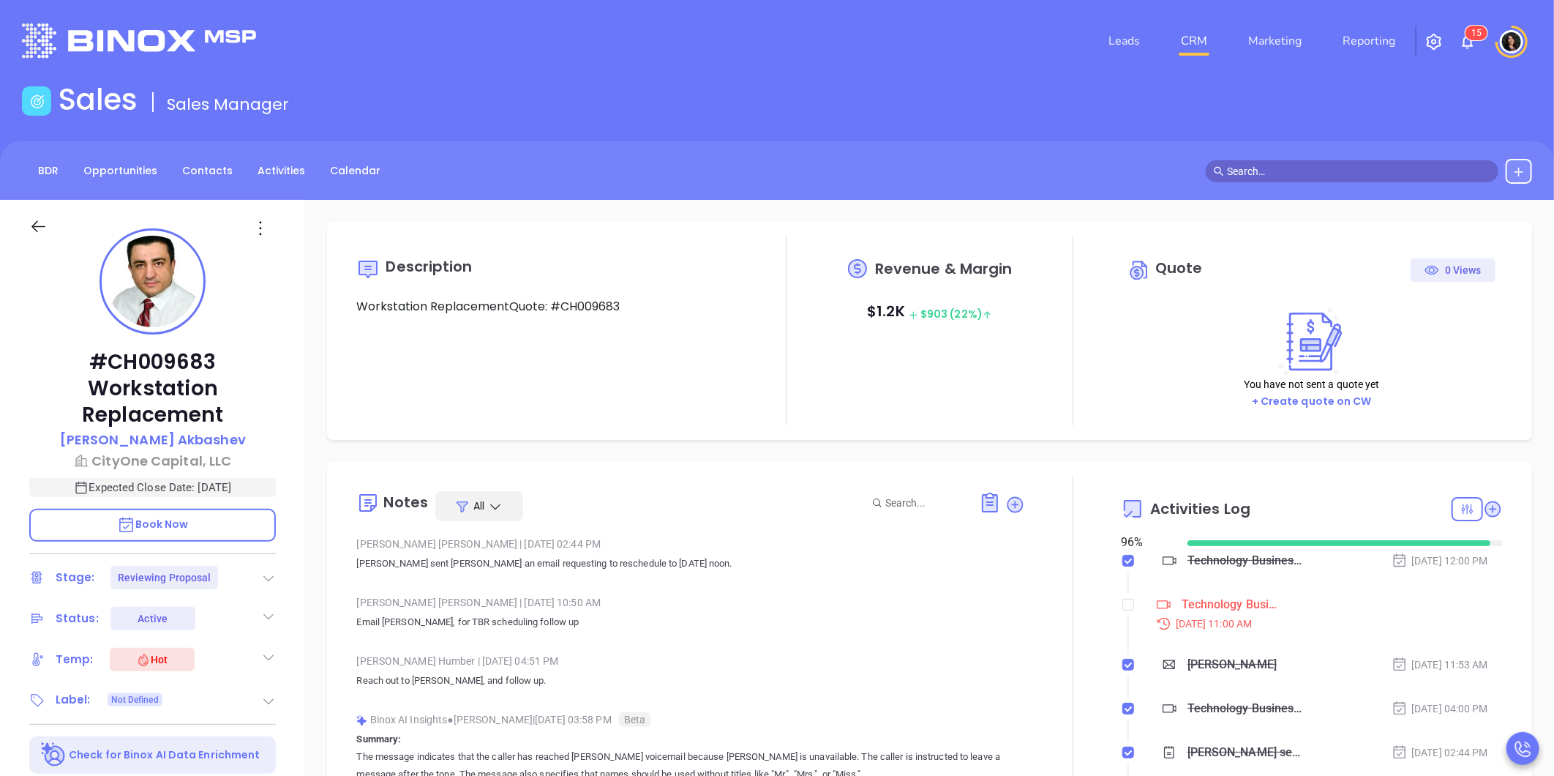
type input "[DATE]"
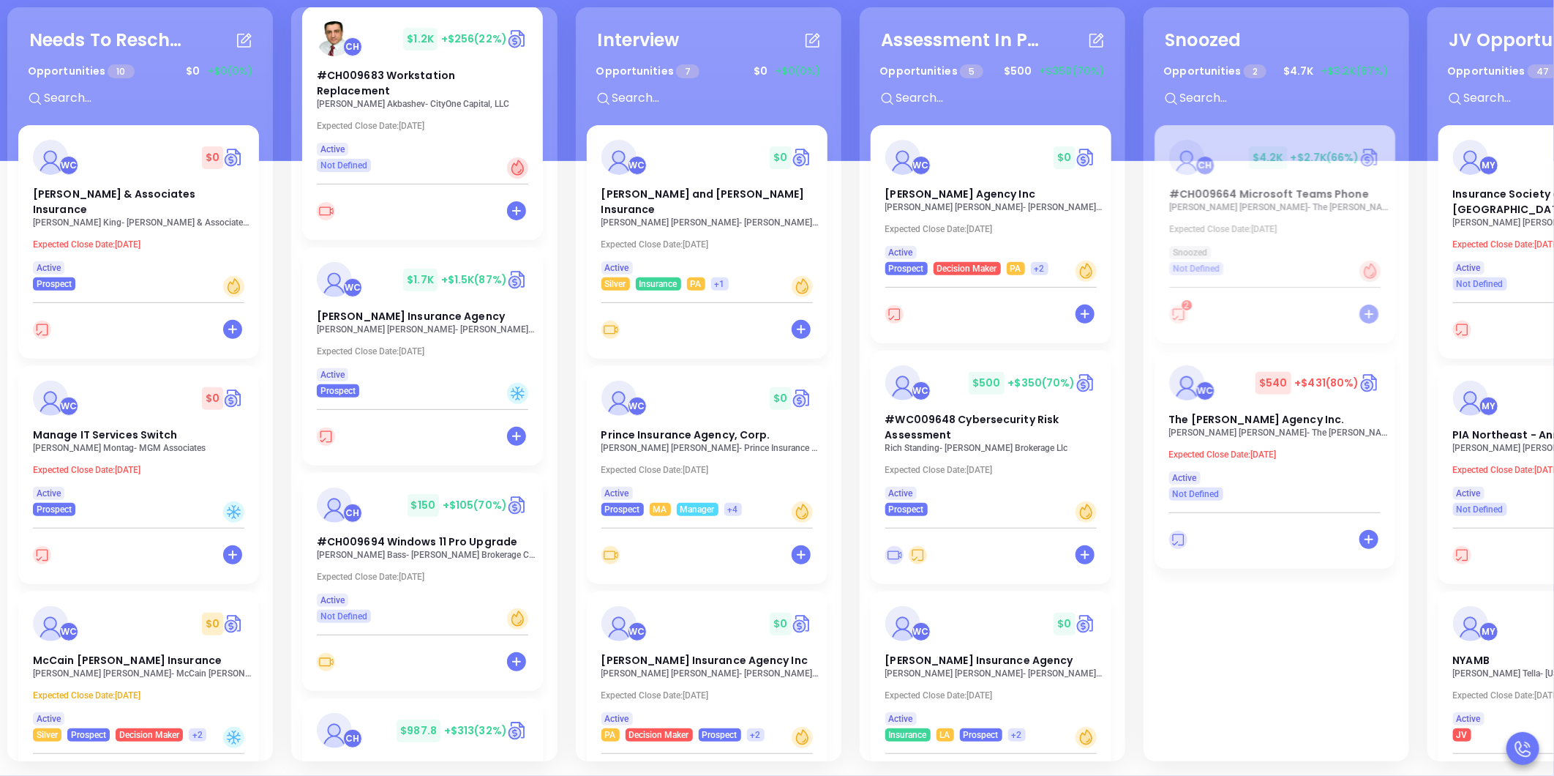
scroll to position [813, 0]
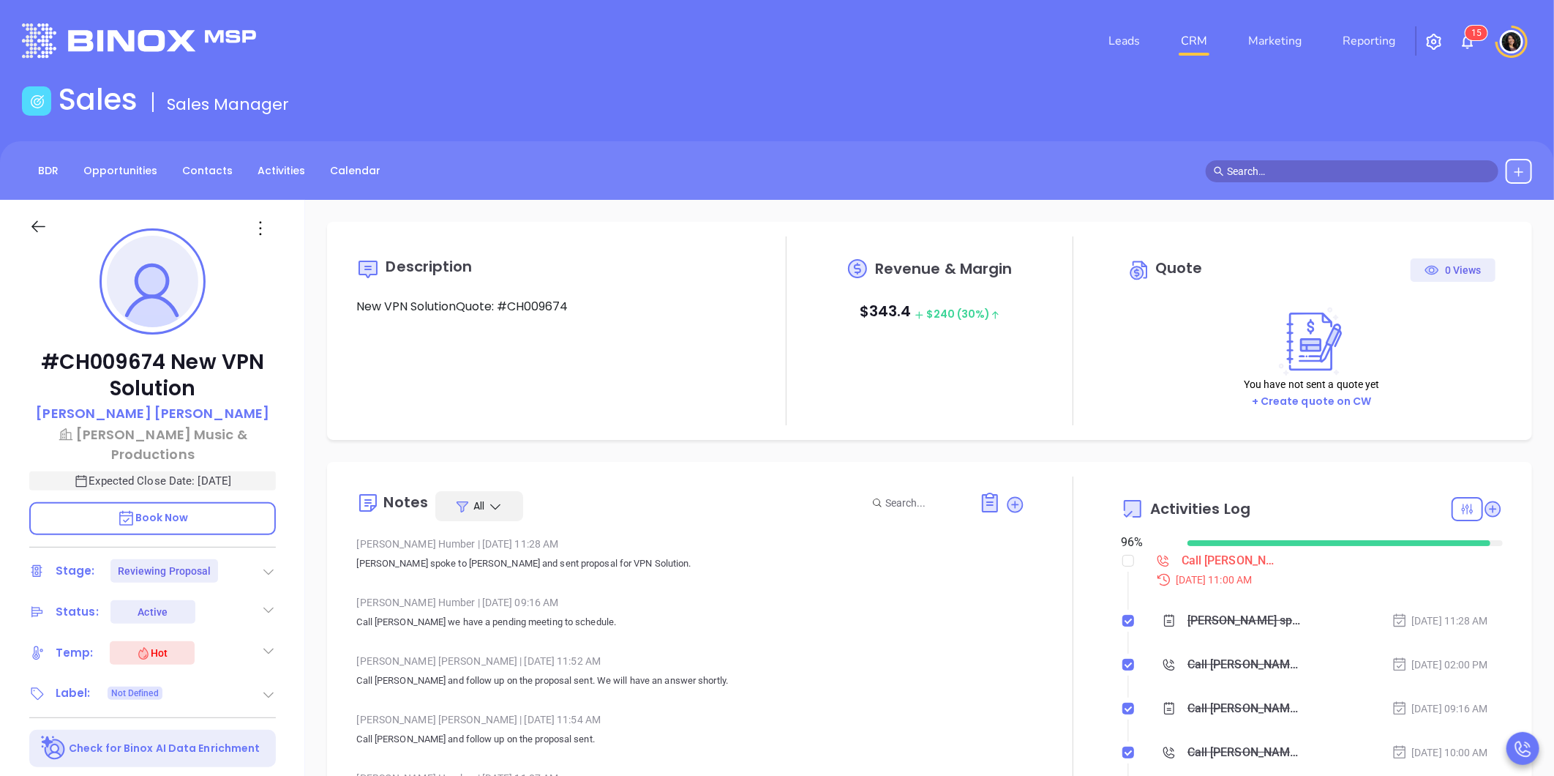
scroll to position [425, 0]
type input "[PERSON_NAME]"
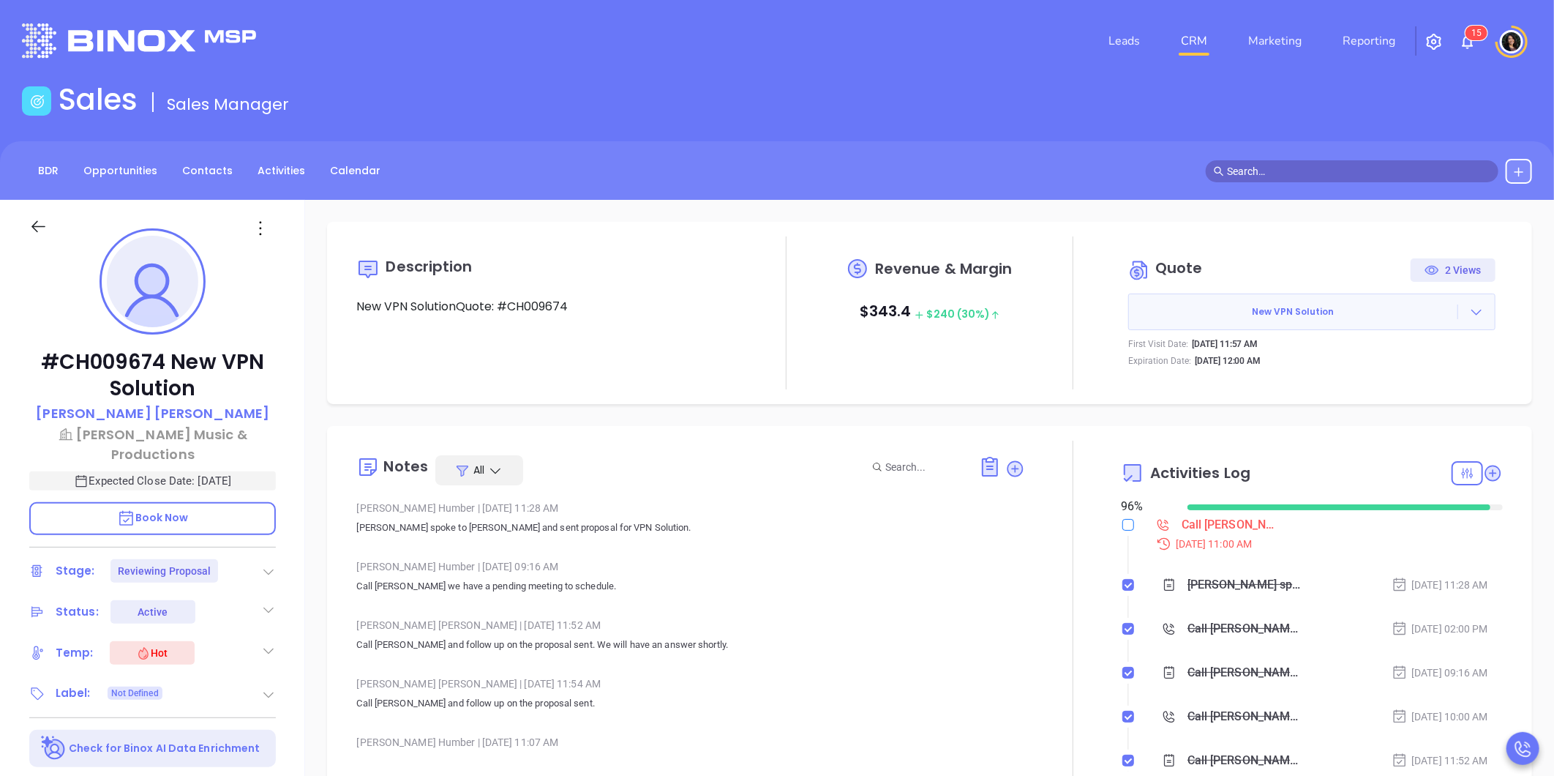
click at [1122, 522] on input "checkbox" at bounding box center [1128, 525] width 12 height 12
checkbox input "true"
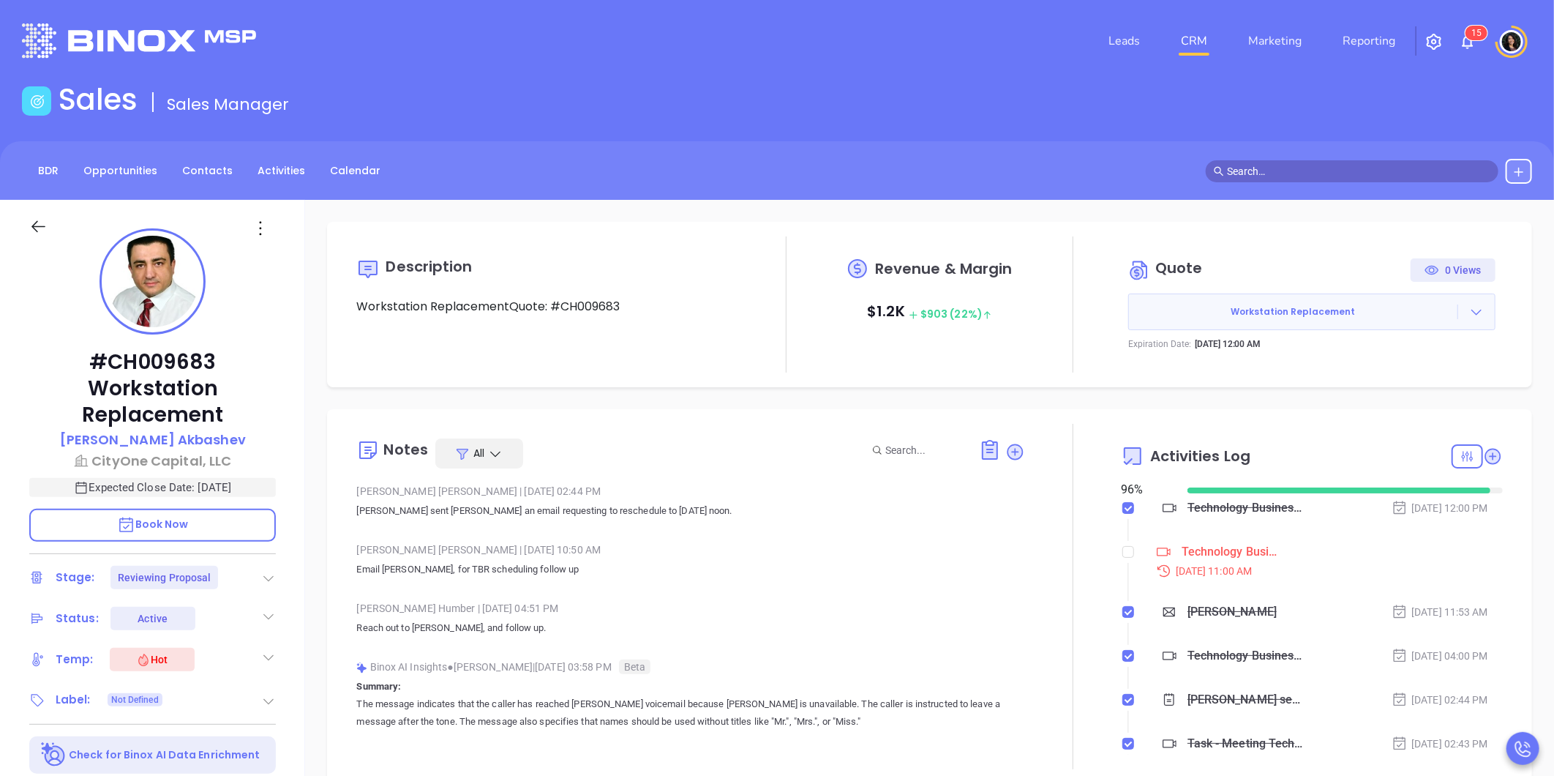
scroll to position [425, 0]
type input "[PERSON_NAME]"
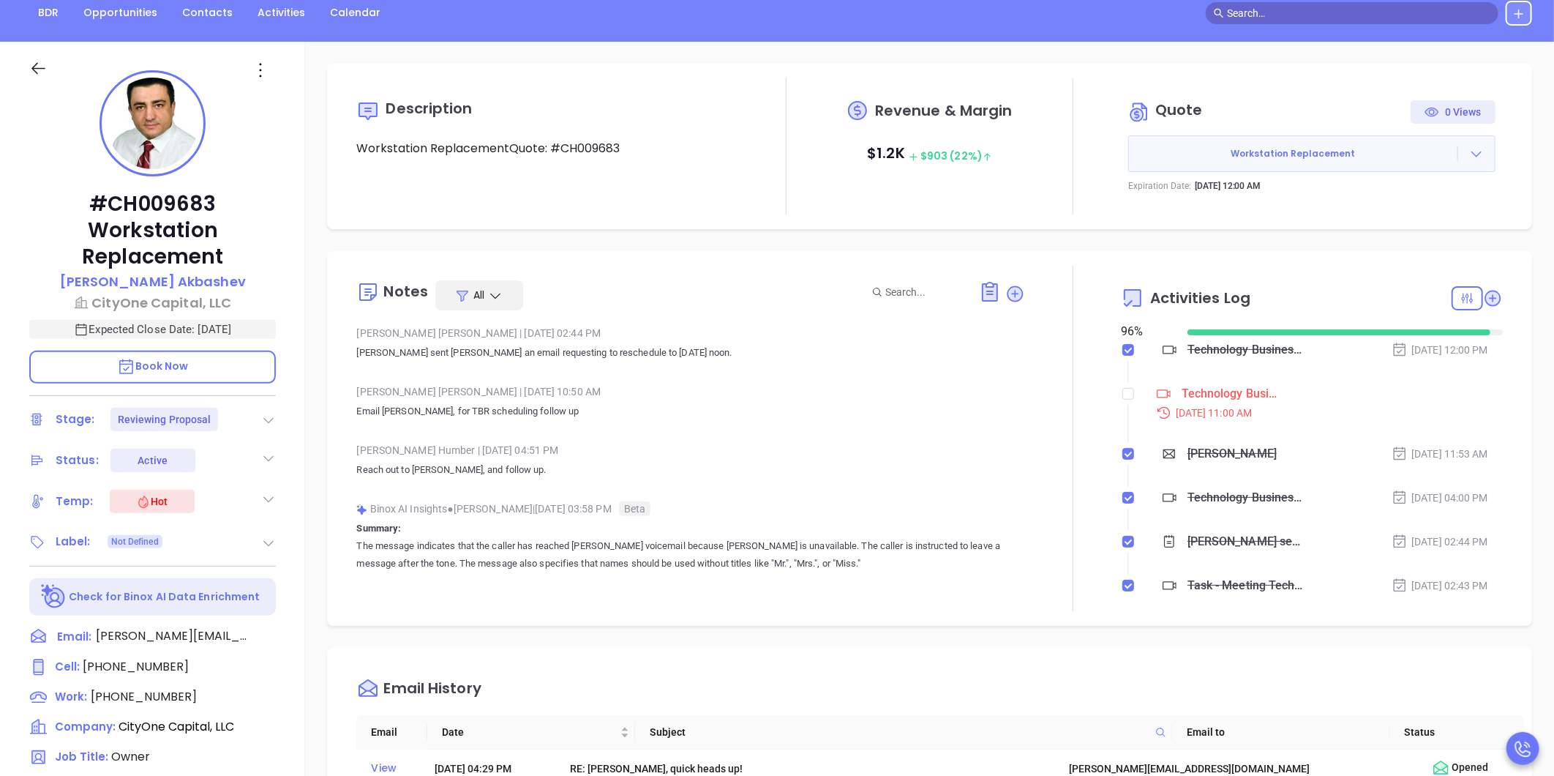
scroll to position [162, 0]
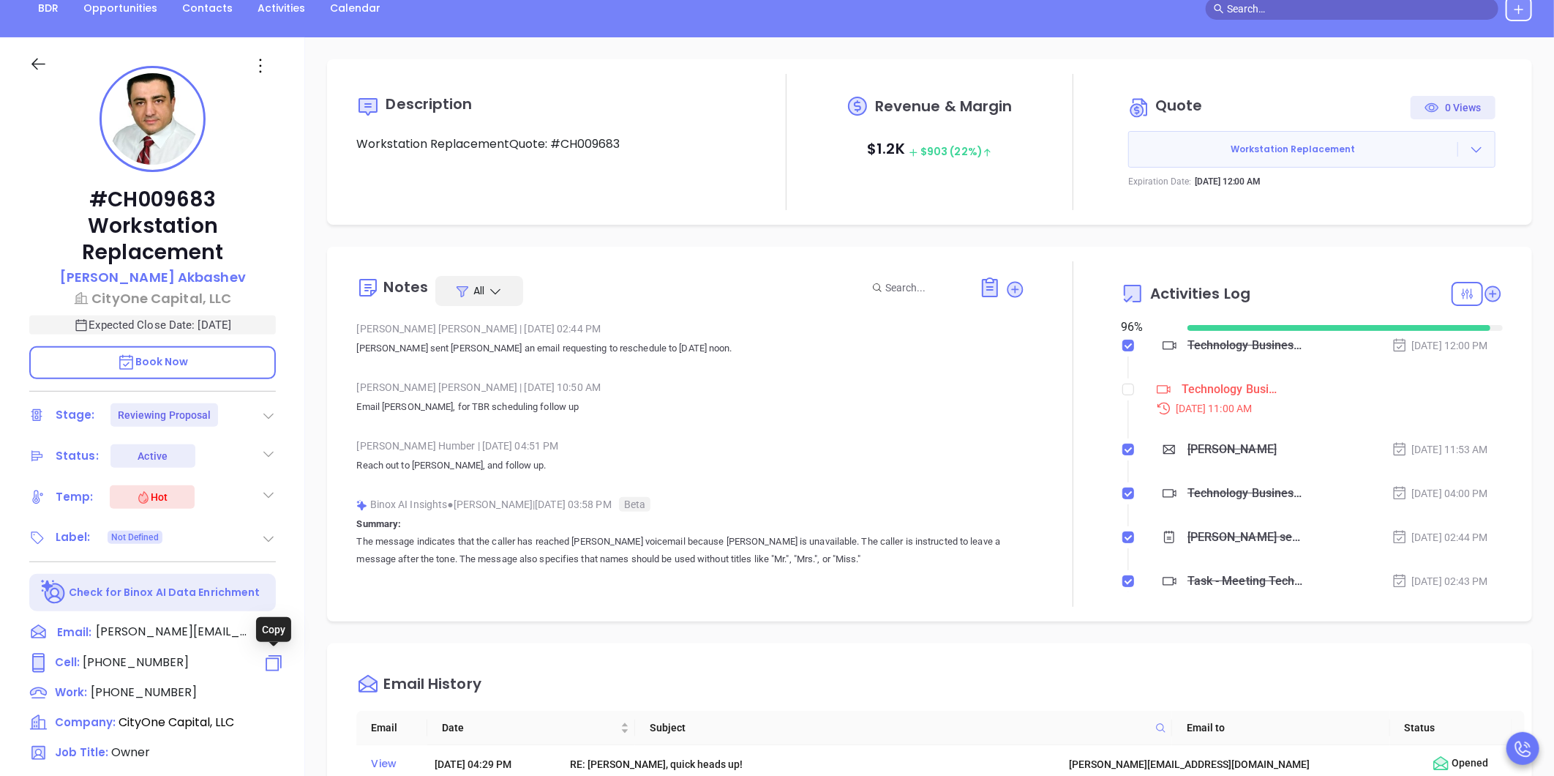
click at [274, 661] on icon at bounding box center [273, 662] width 21 height 21
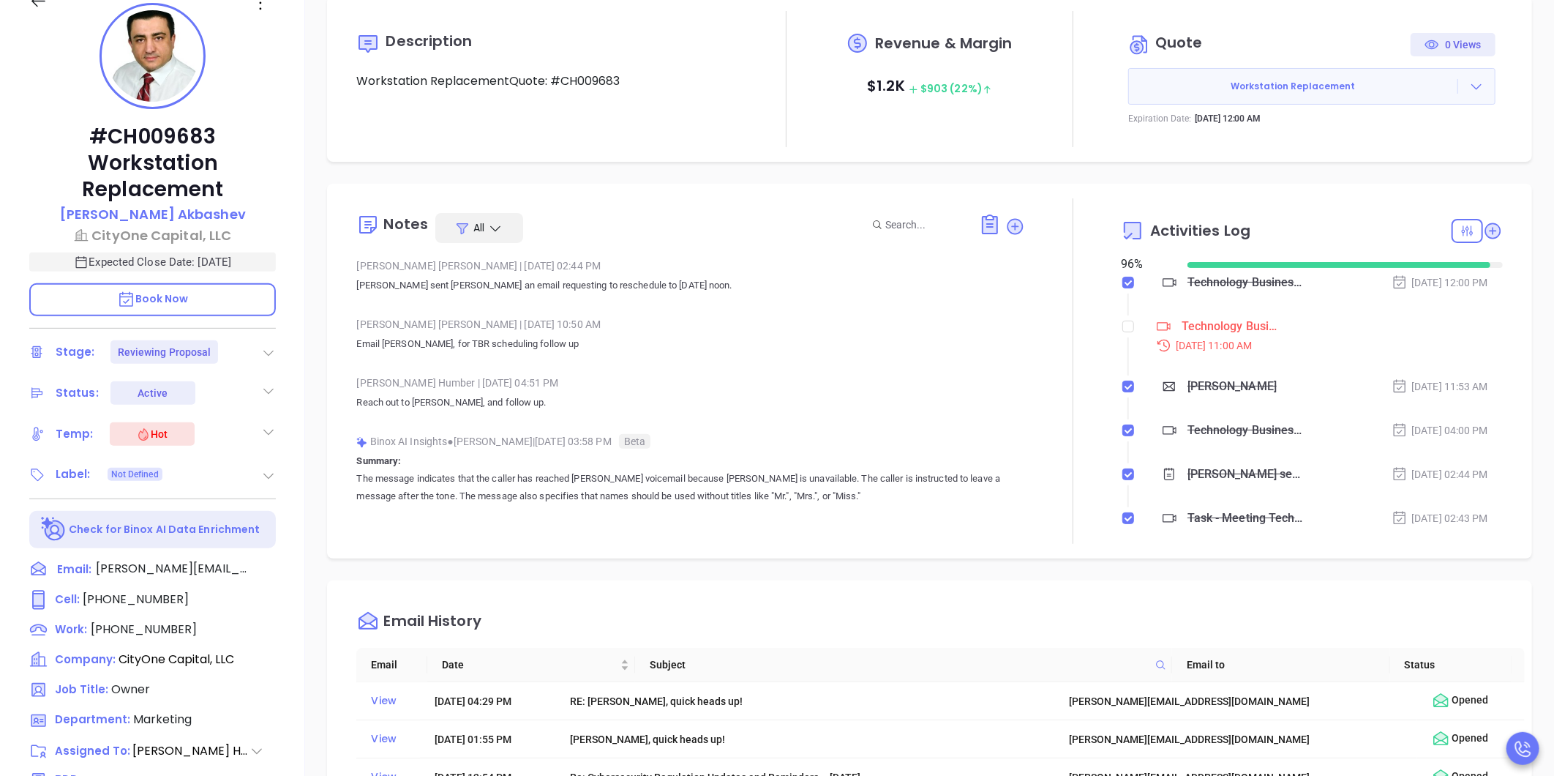
scroll to position [205, 0]
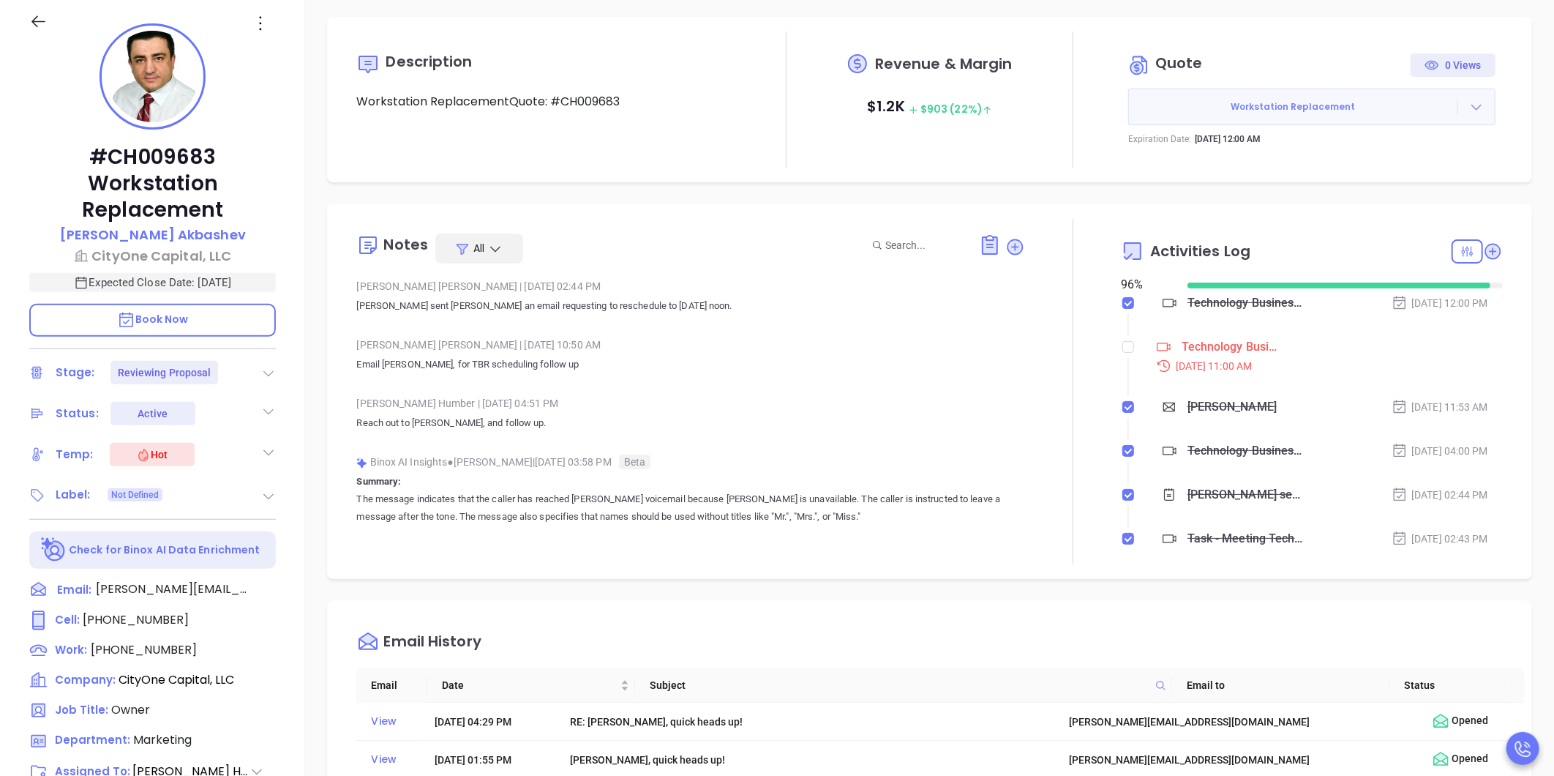
click at [1469, 110] on icon at bounding box center [1476, 107] width 15 height 15
click at [1406, 206] on link "Edit in ConnectWise Sell" at bounding box center [1385, 201] width 130 height 15
click at [1469, 105] on icon at bounding box center [1476, 107] width 15 height 15
click at [1371, 194] on link "Edit in ConnectWise Sell" at bounding box center [1385, 201] width 130 height 15
click at [1122, 345] on input "checkbox" at bounding box center [1128, 347] width 12 height 12
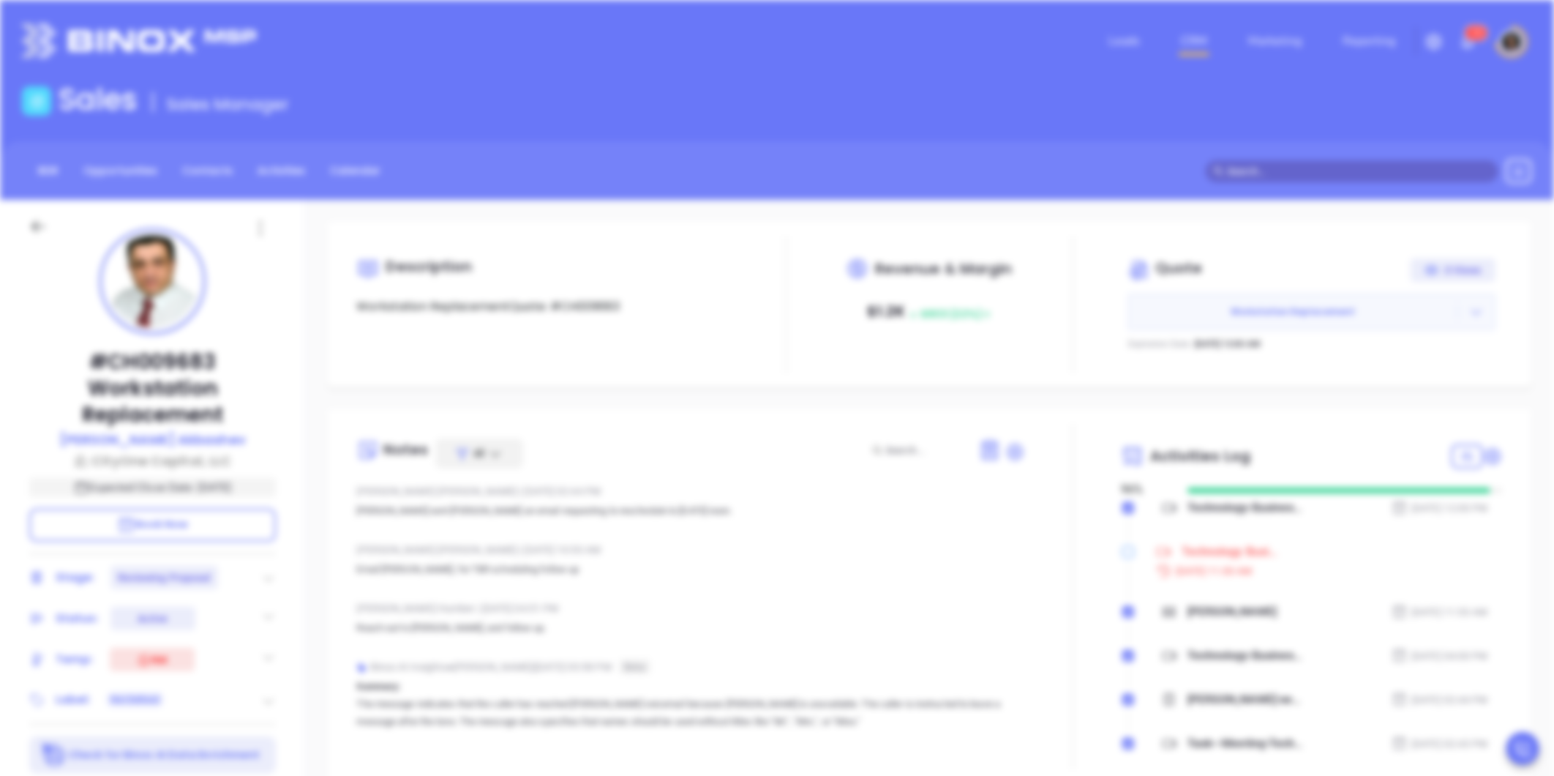
scroll to position [0, 0]
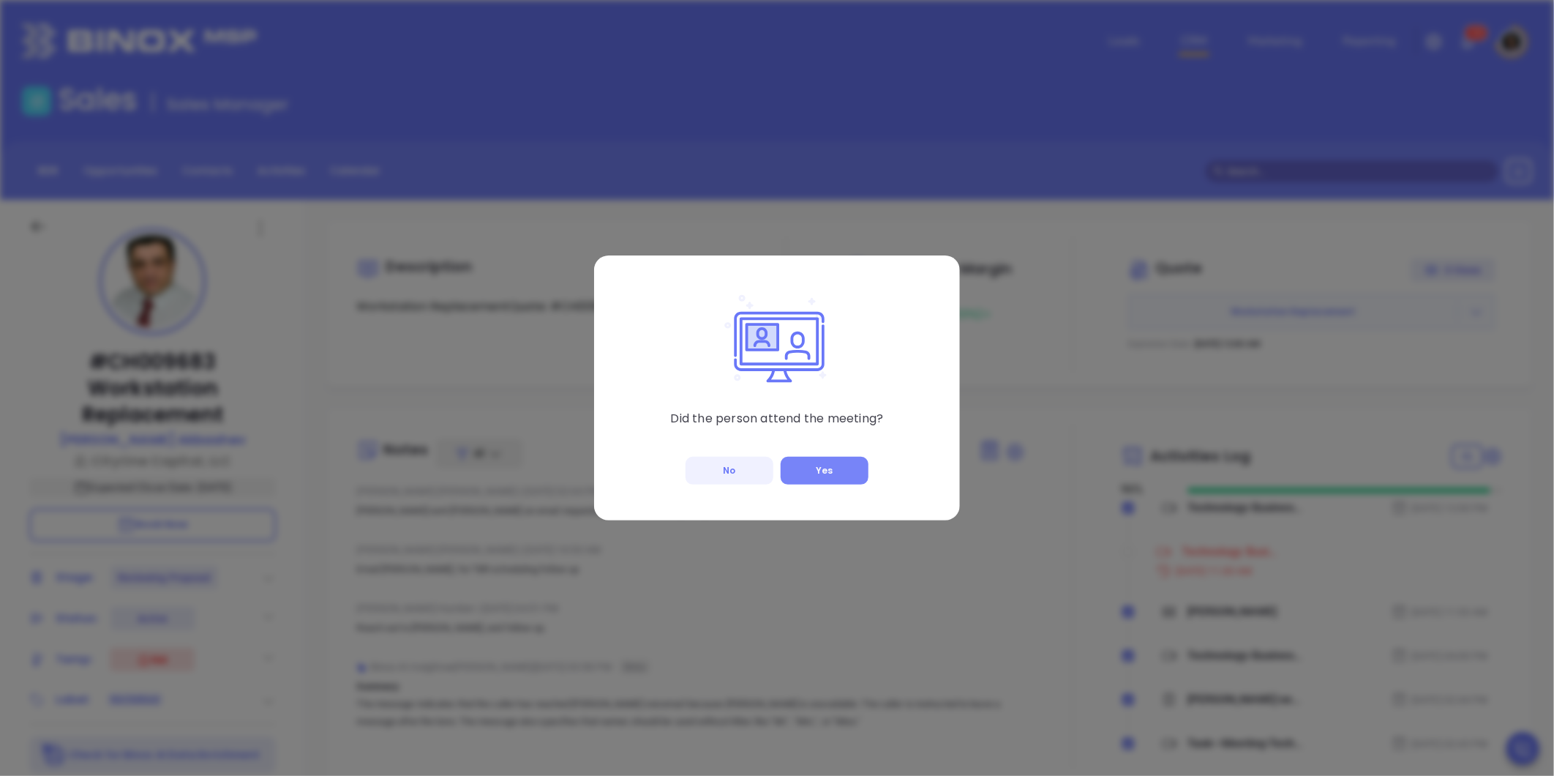
click at [842, 470] on button "Yes" at bounding box center [825, 471] width 88 height 28
checkbox input "true"
